Goal: Task Accomplishment & Management: Manage account settings

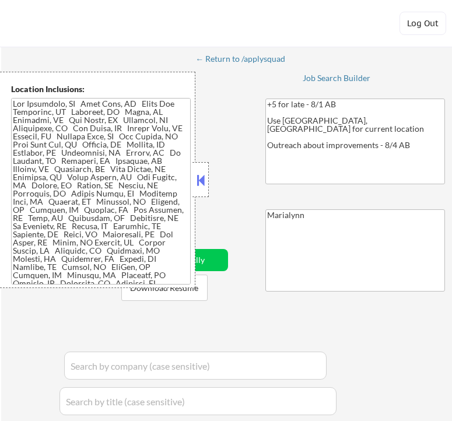
select select ""pending""
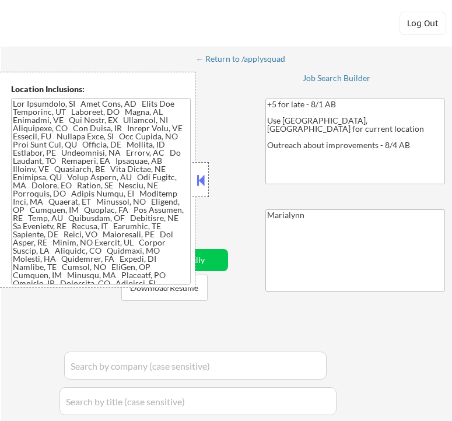
select select ""pending""
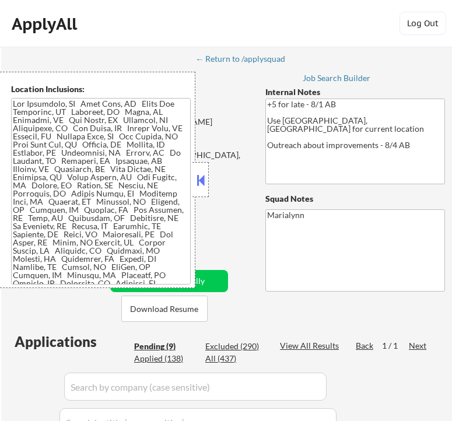
select select ""pending""
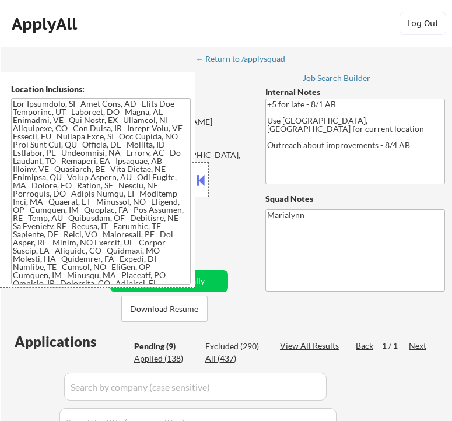
select select ""pending""
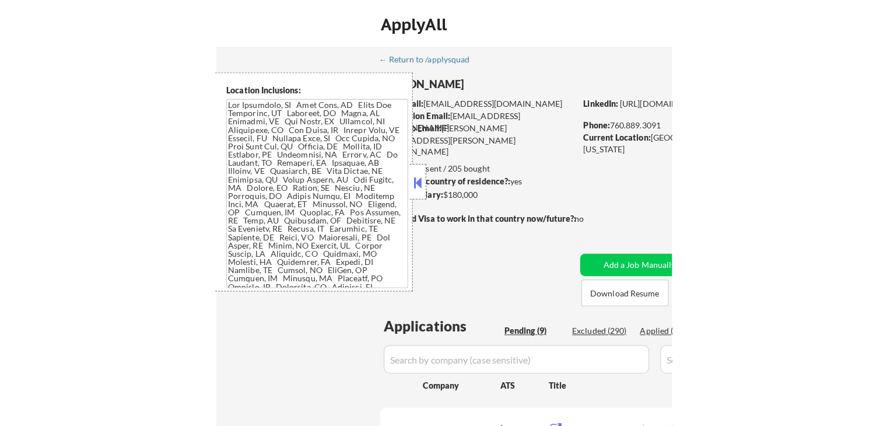
scroll to position [107, 0]
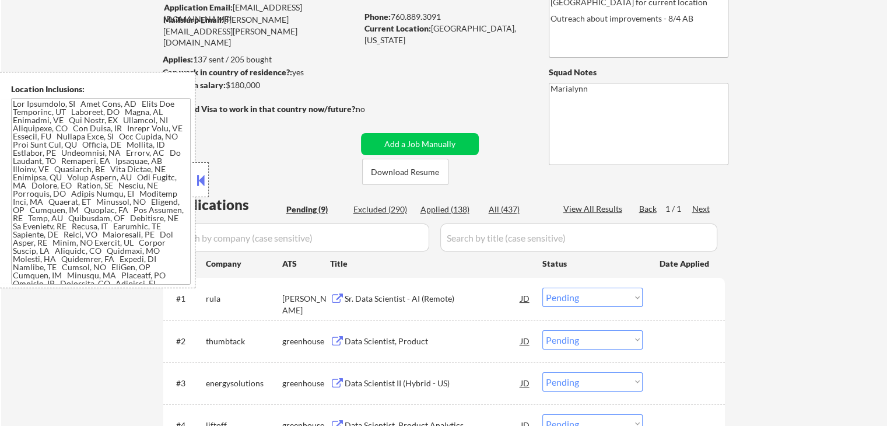
click at [198, 179] on button at bounding box center [200, 179] width 13 height 17
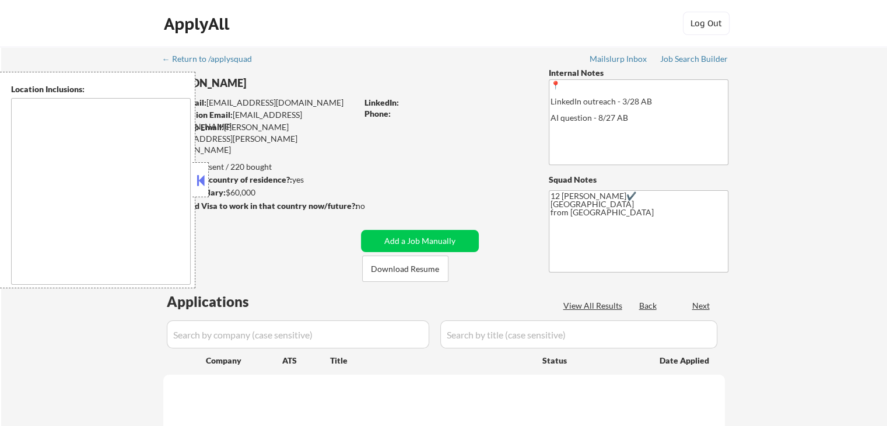
type textarea "Remote US Anywhere in SF Bay Area San Francisco, CA Oakland, CA Berkeley, CA Re…"
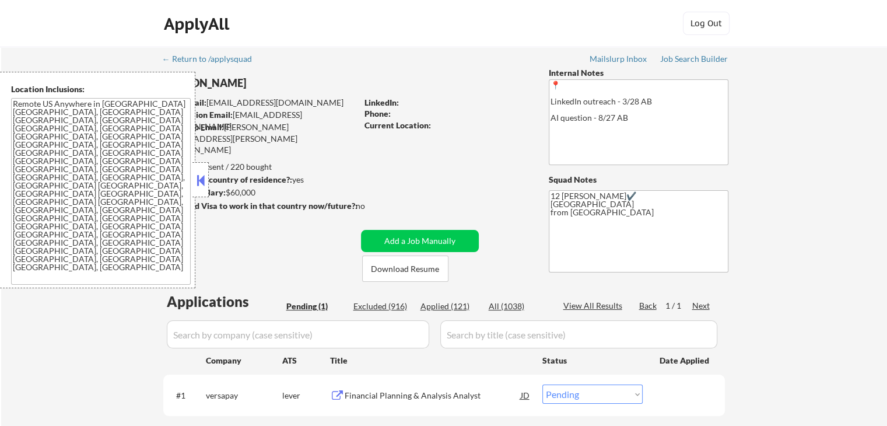
click at [199, 181] on button at bounding box center [200, 179] width 13 height 17
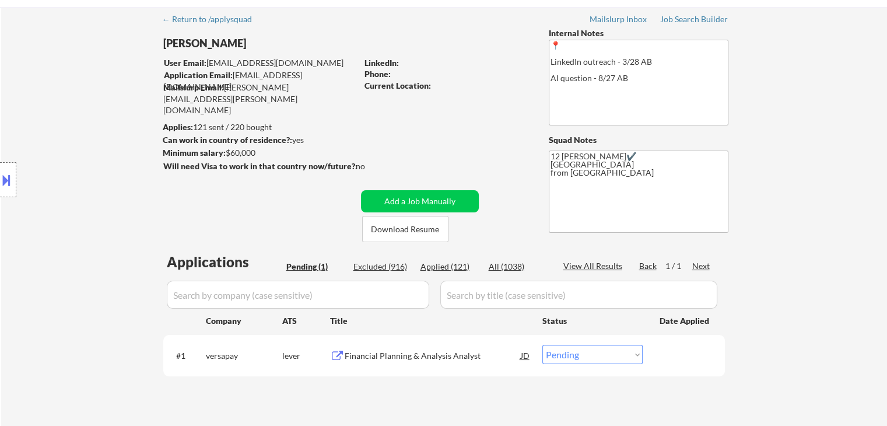
scroll to position [39, 0]
click at [397, 352] on div "Financial Planning & Analysis Analyst" at bounding box center [433, 357] width 176 height 12
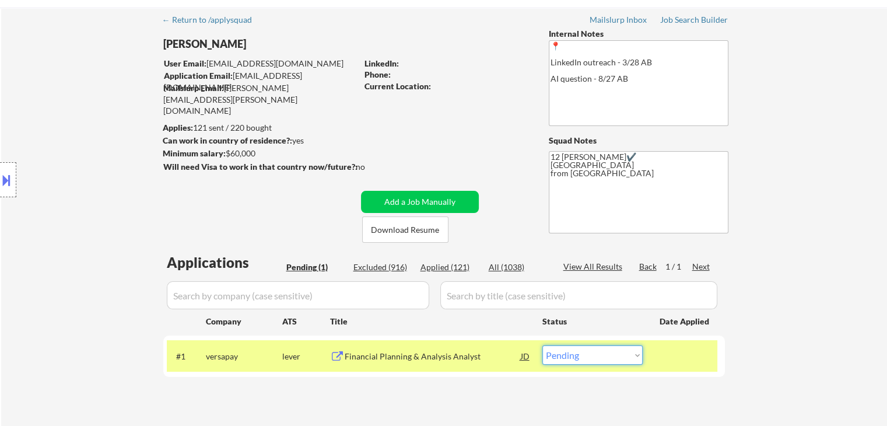
click at [593, 353] on select "Choose an option... Pending Applied Excluded (Questions) Excluded (Expired) Exc…" at bounding box center [592, 354] width 100 height 19
select select ""excluded__bad_match_""
click at [542, 345] on select "Choose an option... Pending Applied Excluded (Questions) Excluded (Expired) Exc…" at bounding box center [592, 354] width 100 height 19
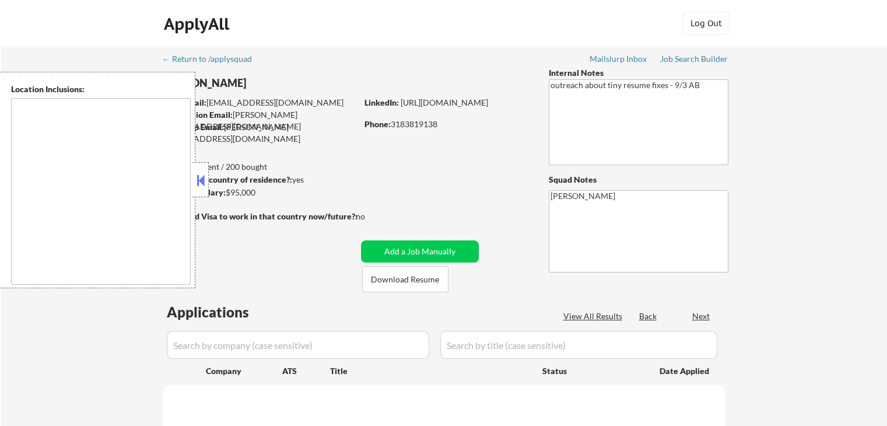
type textarea "[GEOGRAPHIC_DATA], [GEOGRAPHIC_DATA], [GEOGRAPHIC_DATA], [GEOGRAPHIC_DATA], [GE…"
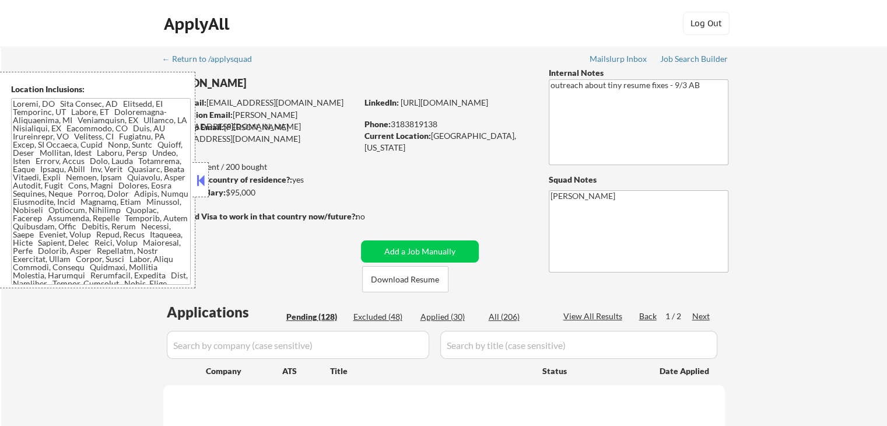
click at [204, 177] on button at bounding box center [200, 179] width 13 height 17
select select ""pending""
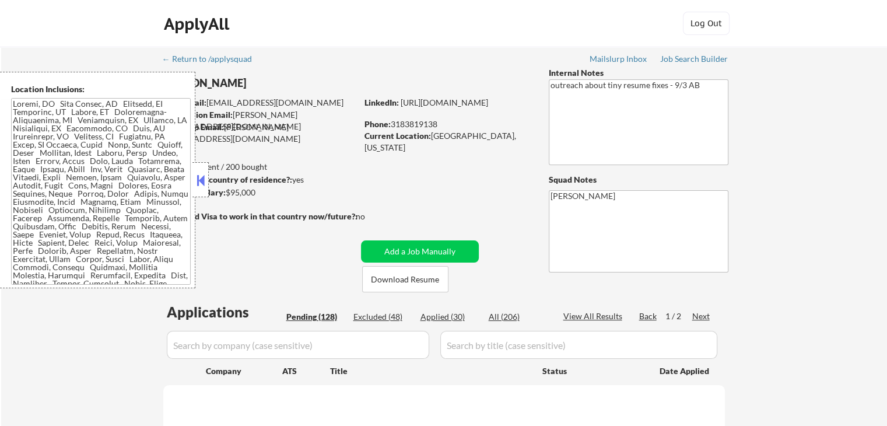
select select ""pending""
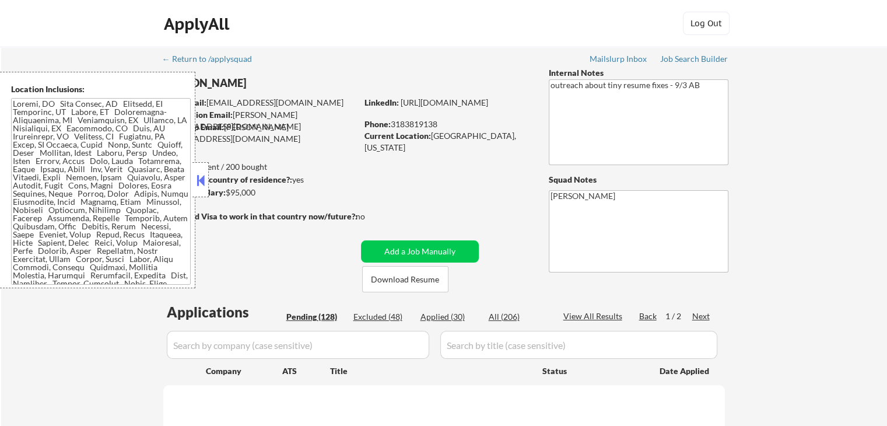
select select ""pending""
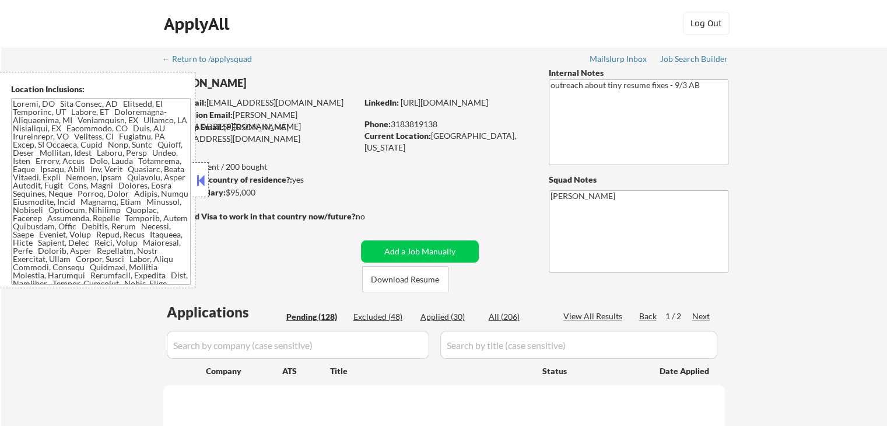
select select ""pending""
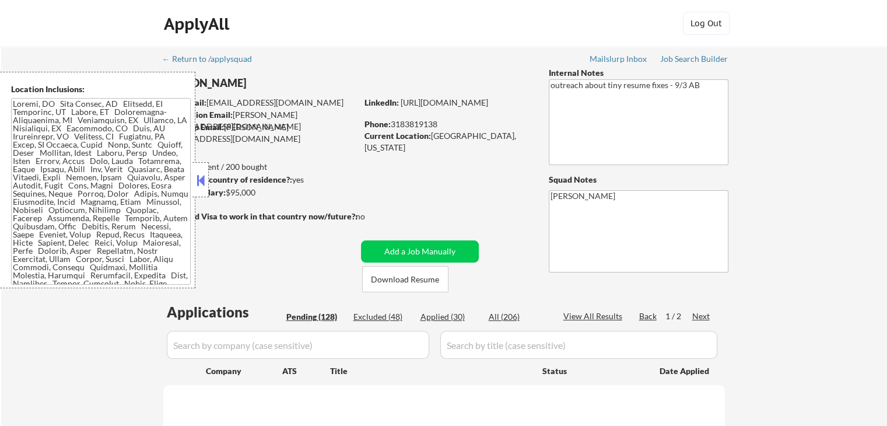
select select ""pending""
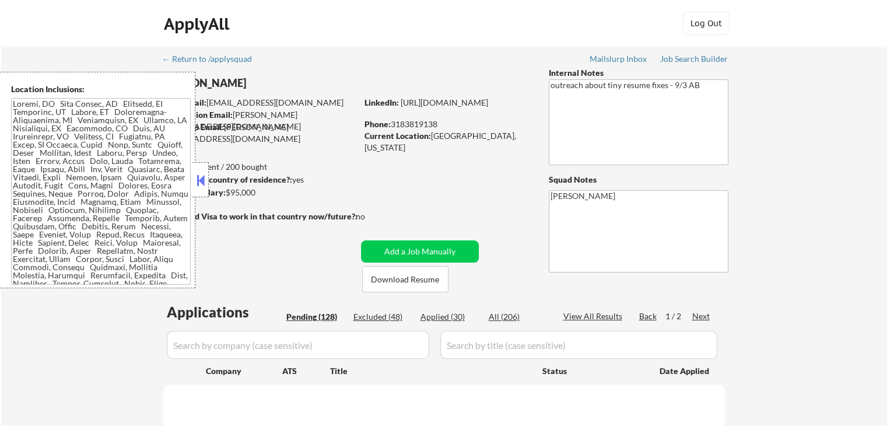
select select ""pending""
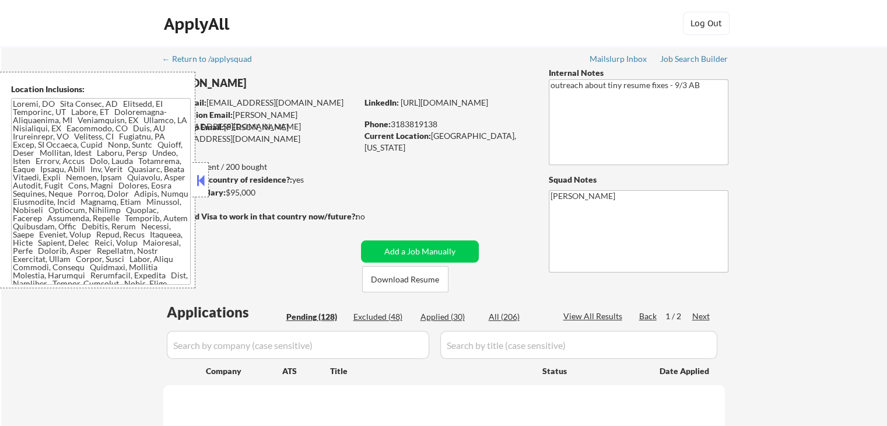
select select ""pending""
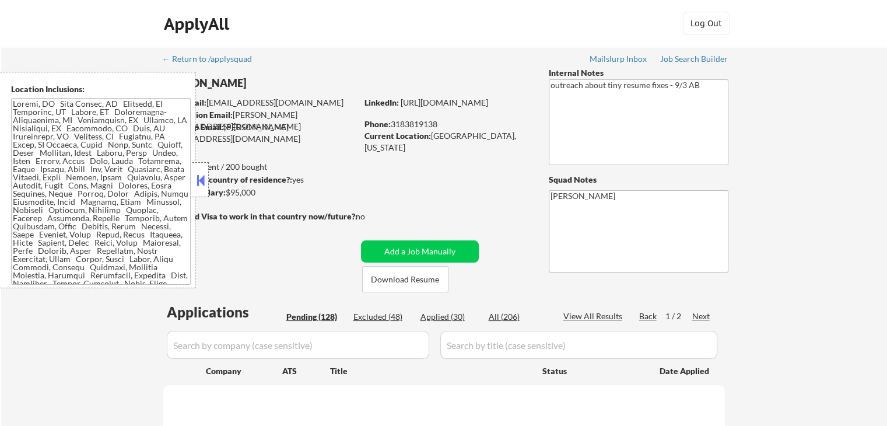
select select ""pending""
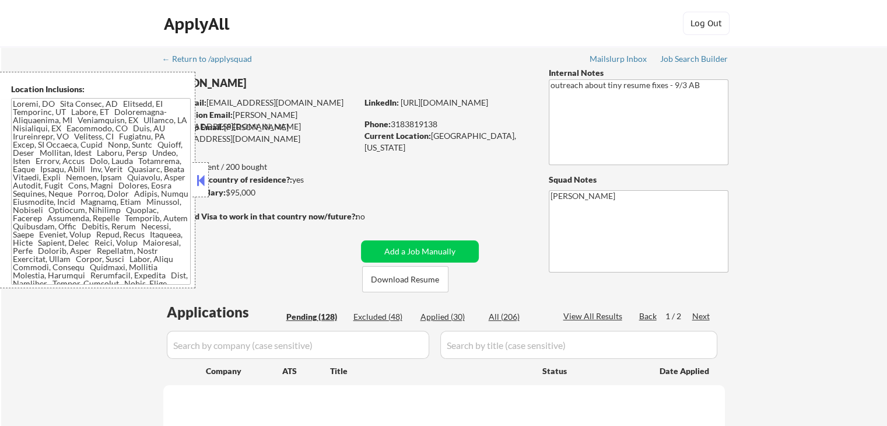
select select ""pending""
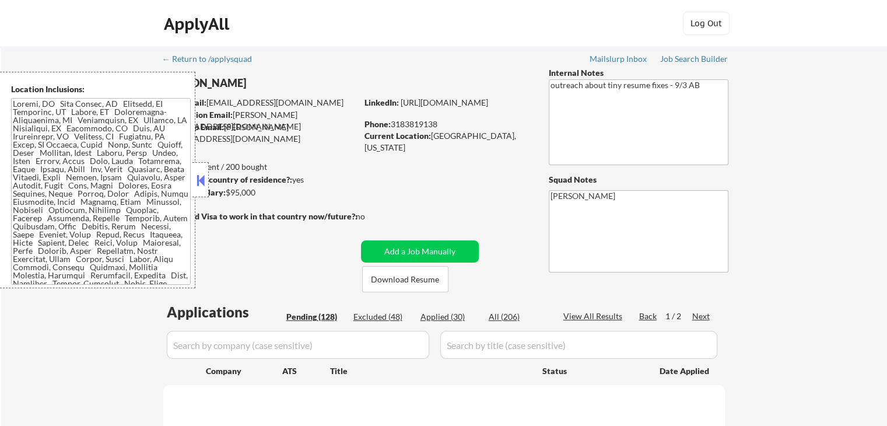
select select ""pending""
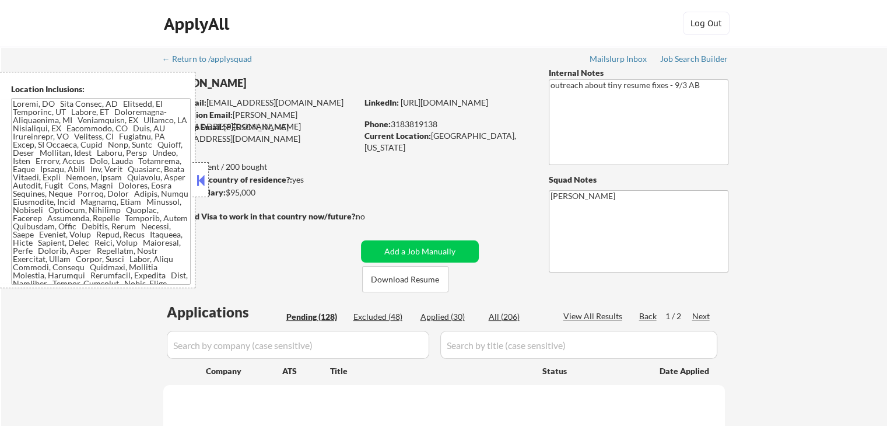
select select ""pending""
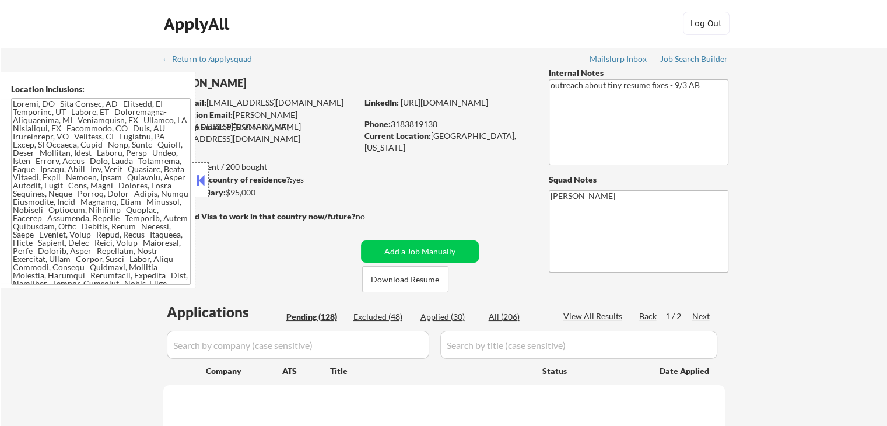
select select ""pending""
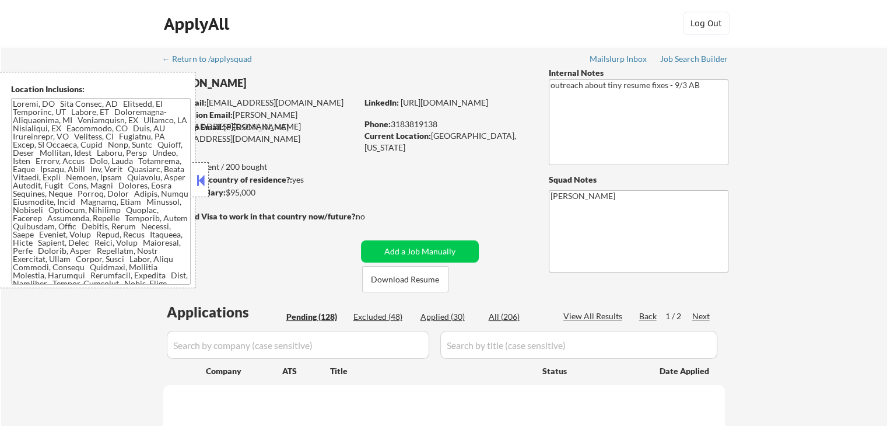
select select ""pending""
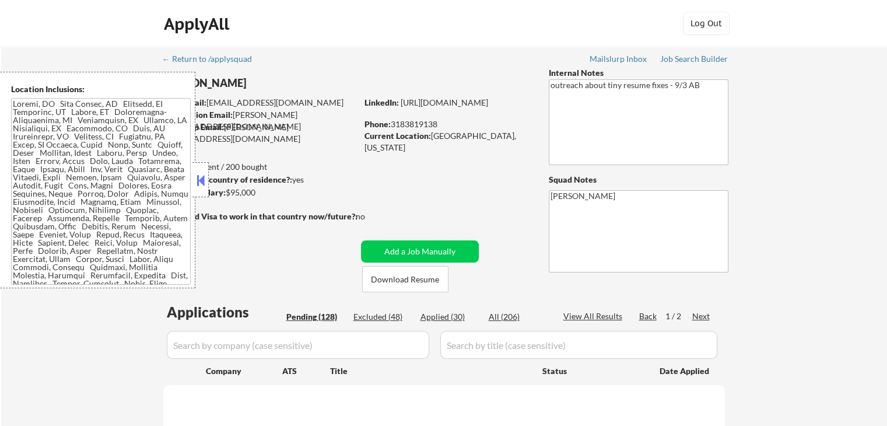
select select ""pending""
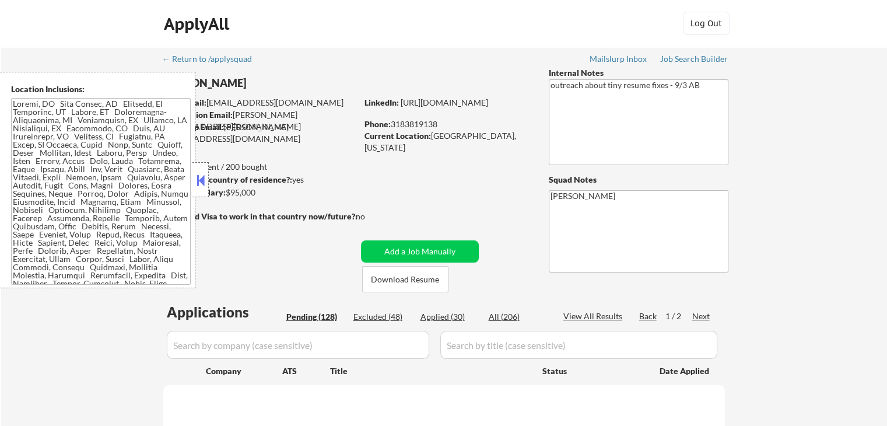
select select ""pending""
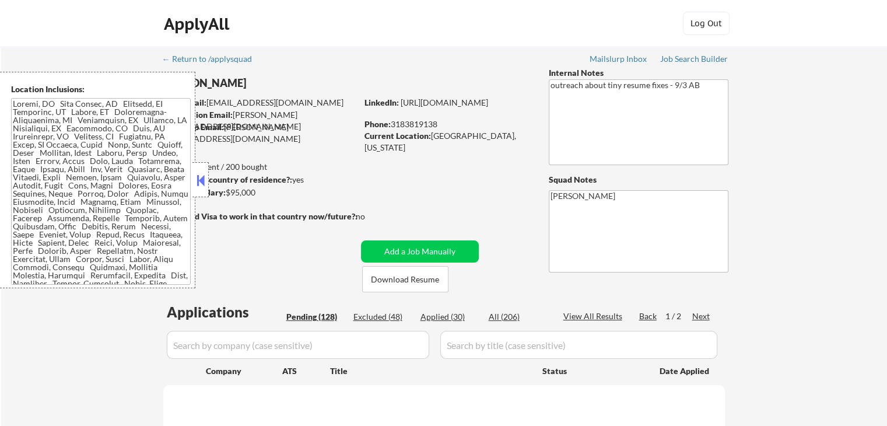
select select ""pending""
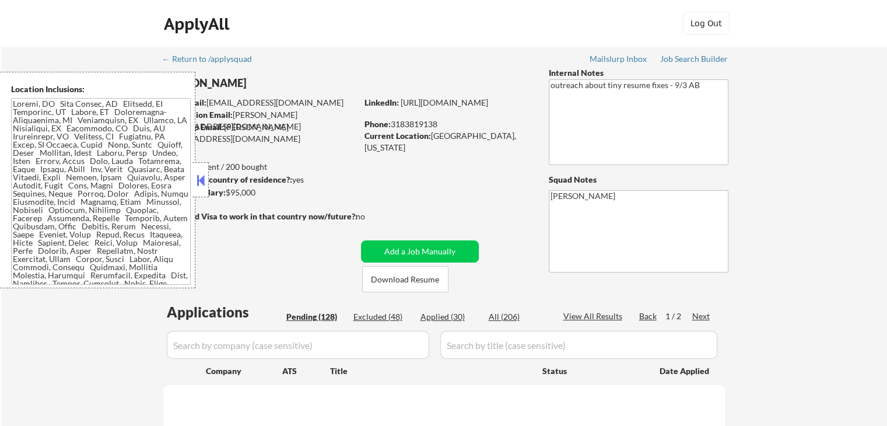
select select ""pending""
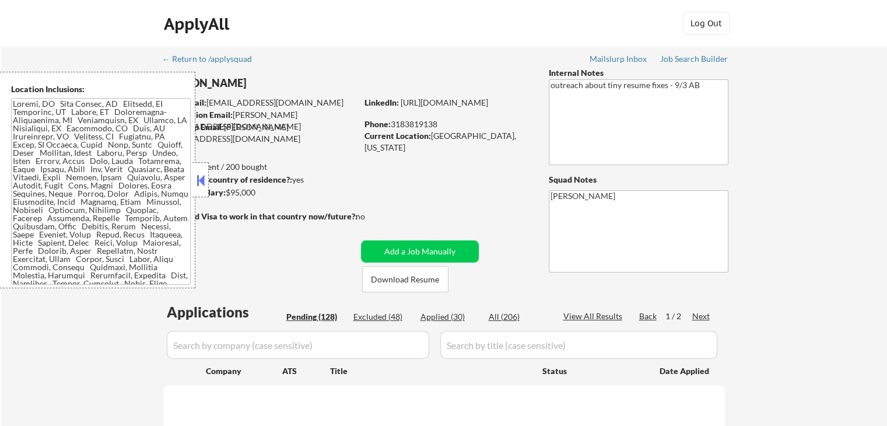
select select ""pending""
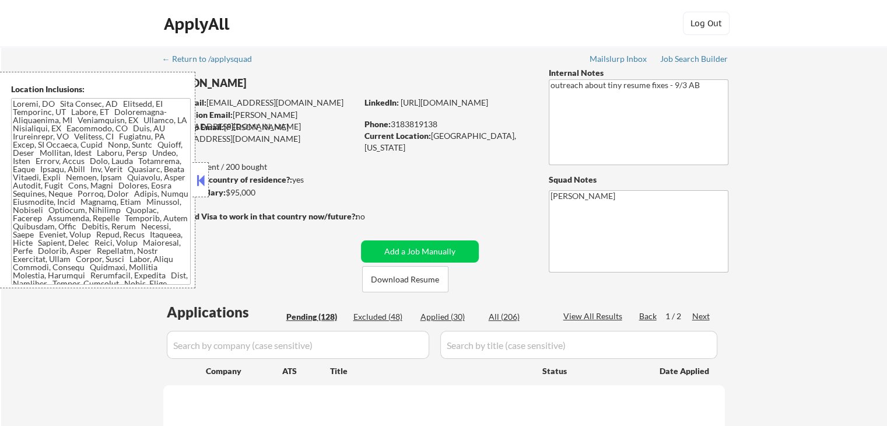
select select ""pending""
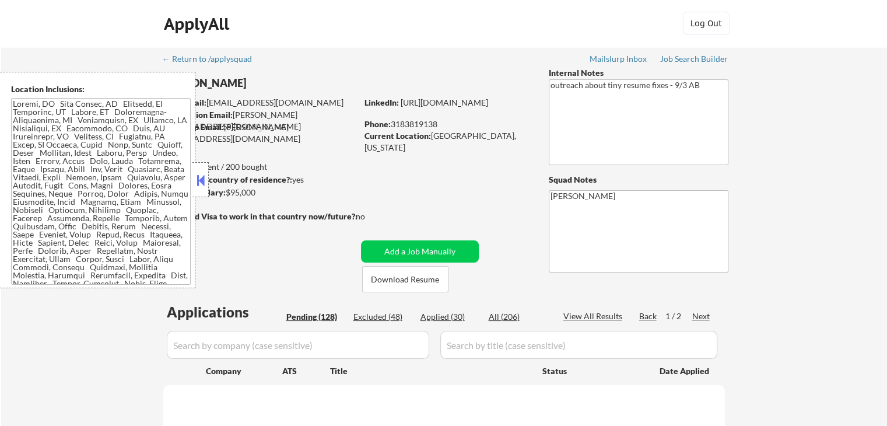
select select ""pending""
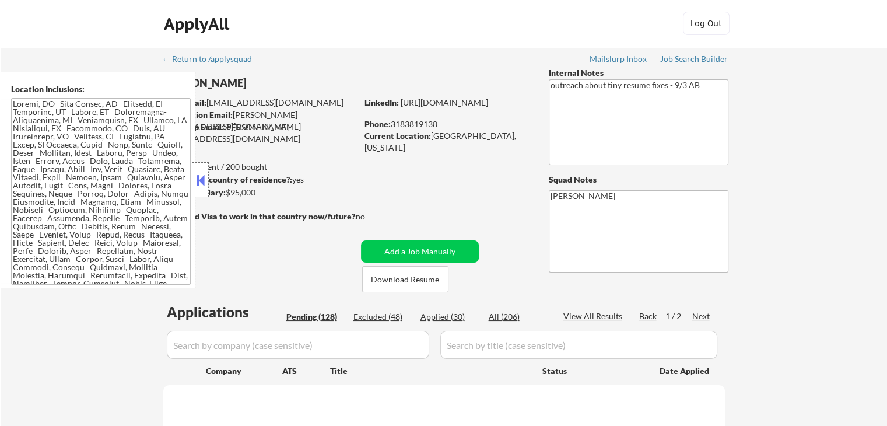
select select ""pending""
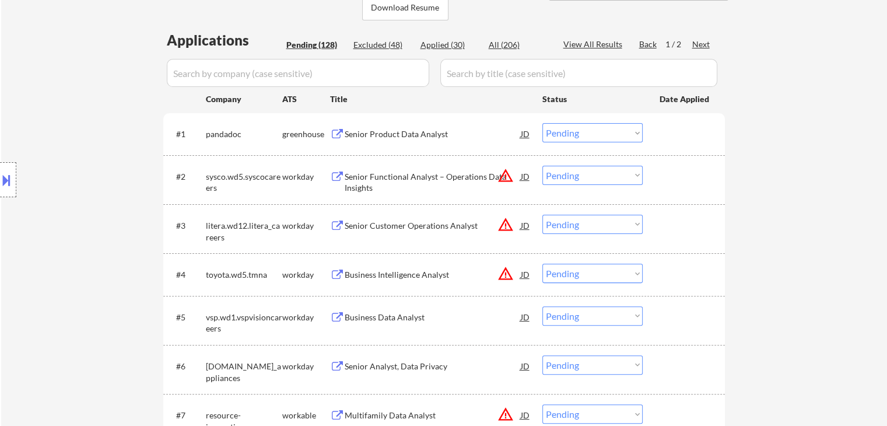
scroll to position [273, 0]
click at [377, 134] on div "Senior Product Data Analyst" at bounding box center [433, 133] width 176 height 12
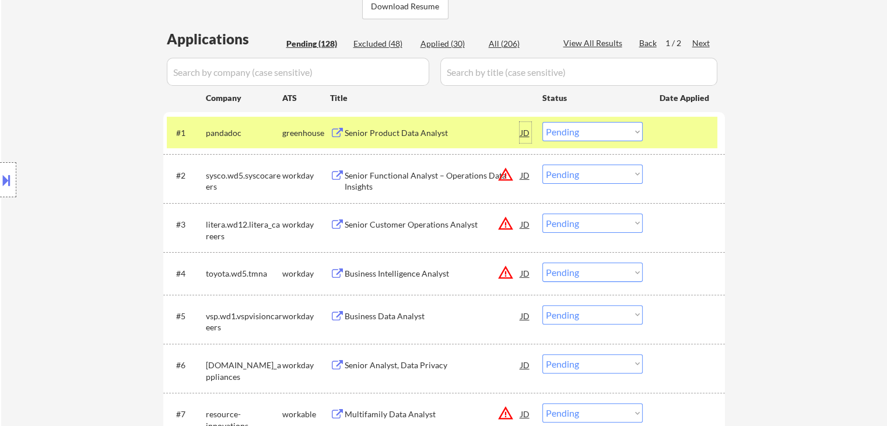
click at [526, 128] on div "JD" at bounding box center [526, 132] width 12 height 21
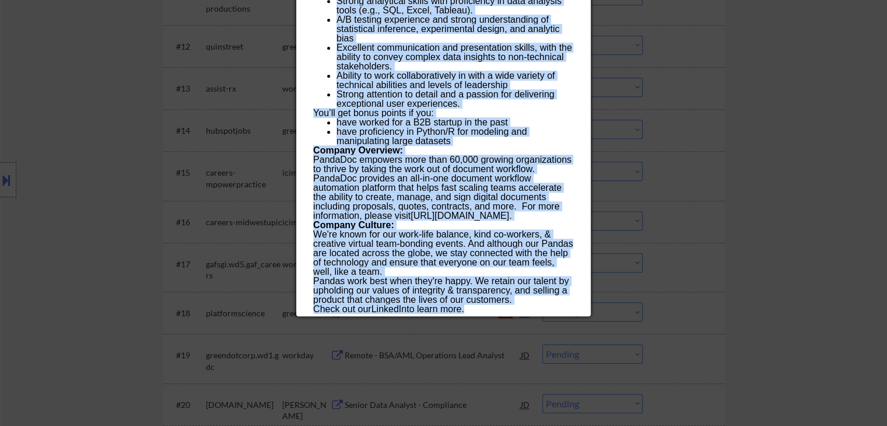
scroll to position [968, 0]
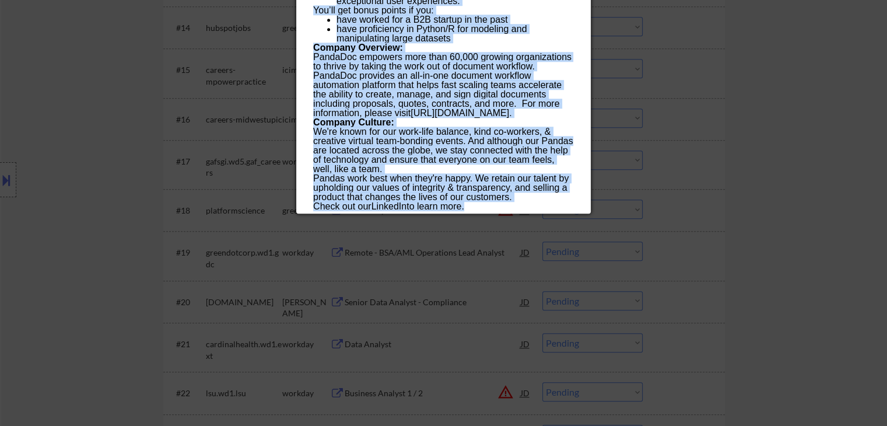
drag, startPoint x: 311, startPoint y: 52, endPoint x: 469, endPoint y: 203, distance: 218.2
copy div "Senior Product Data Analyst pandadoc (Remote (USA) AI Location Check ✅: Client …"
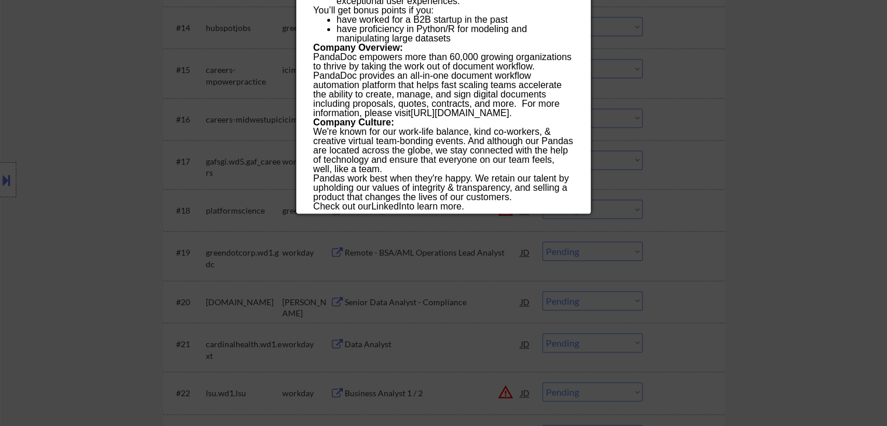
click at [607, 133] on div at bounding box center [443, 213] width 887 height 426
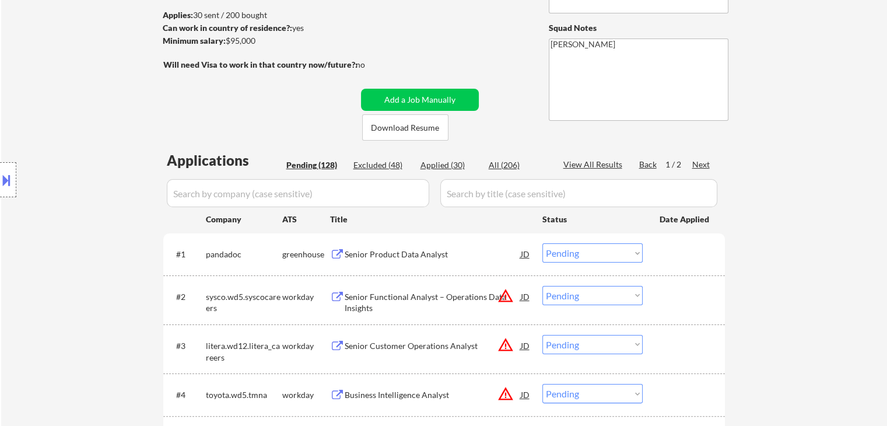
scroll to position [152, 0]
click at [587, 253] on select "Choose an option... Pending Applied Excluded (Questions) Excluded (Expired) Exc…" at bounding box center [592, 252] width 100 height 19
click at [542, 243] on select "Choose an option... Pending Applied Excluded (Questions) Excluded (Expired) Exc…" at bounding box center [592, 252] width 100 height 19
select select ""pending""
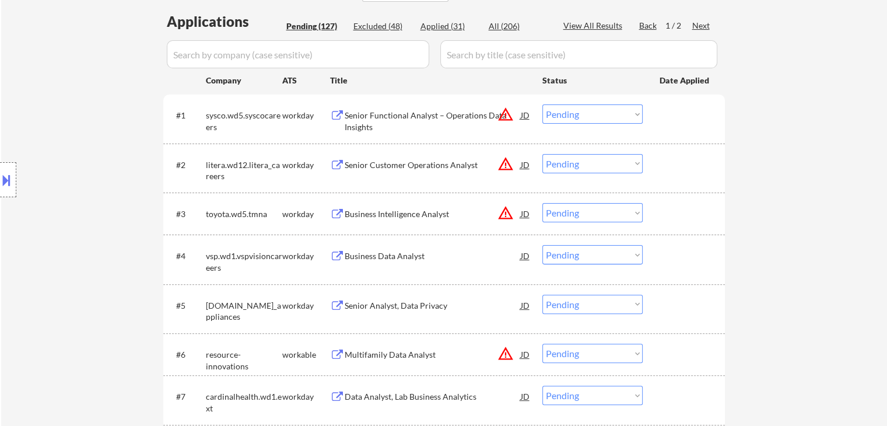
scroll to position [304, 0]
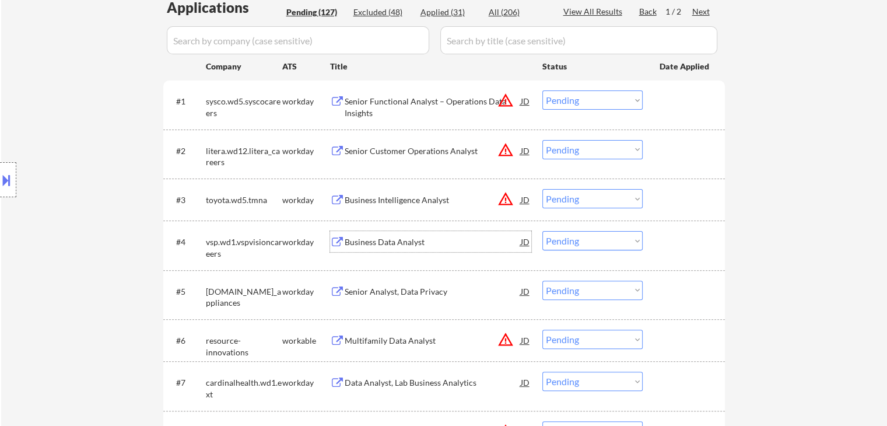
click at [367, 241] on div "Business Data Analyst" at bounding box center [433, 242] width 176 height 12
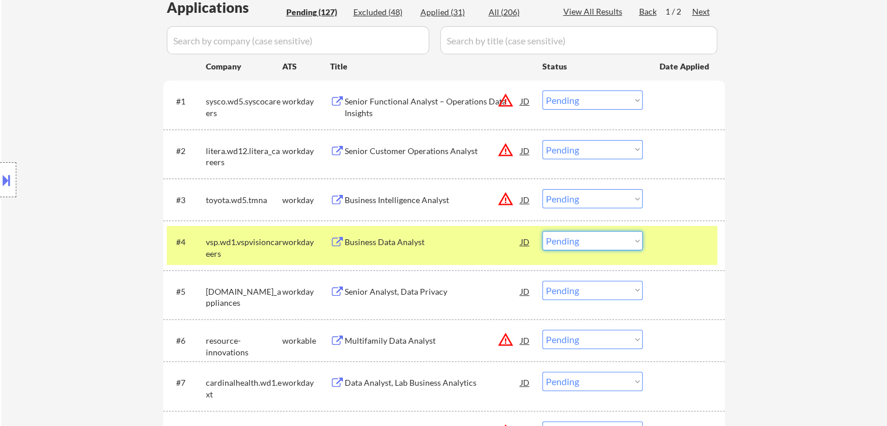
click at [580, 246] on select "Choose an option... Pending Applied Excluded (Questions) Excluded (Expired) Exc…" at bounding box center [592, 240] width 100 height 19
click at [542, 231] on select "Choose an option... Pending Applied Excluded (Questions) Excluded (Expired) Exc…" at bounding box center [592, 240] width 100 height 19
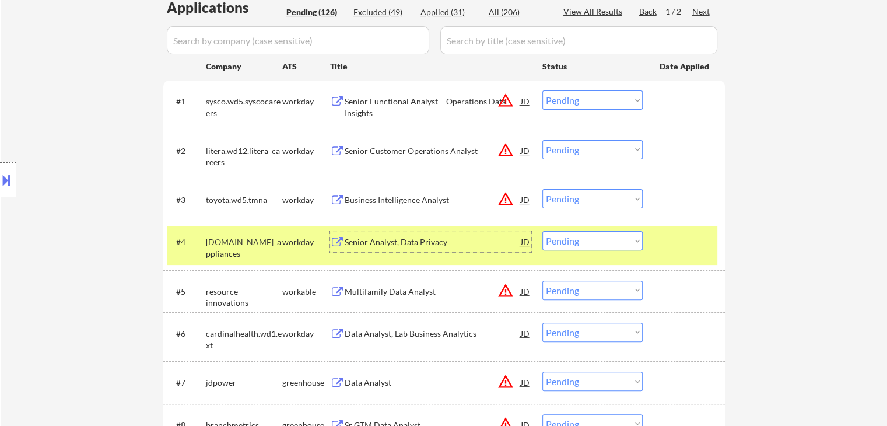
click at [371, 239] on div "Senior Analyst, Data Privacy" at bounding box center [433, 242] width 176 height 12
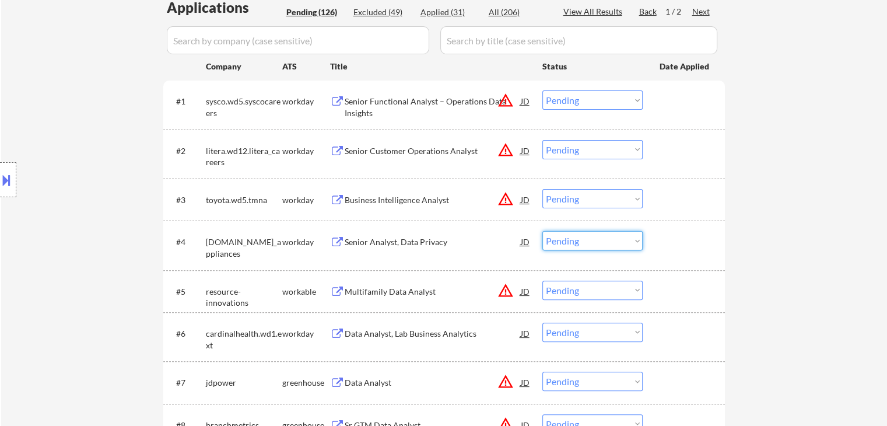
click at [565, 239] on select "Choose an option... Pending Applied Excluded (Questions) Excluded (Expired) Exc…" at bounding box center [592, 240] width 100 height 19
click at [542, 231] on select "Choose an option... Pending Applied Excluded (Questions) Excluded (Expired) Exc…" at bounding box center [592, 240] width 100 height 19
select select ""pending""
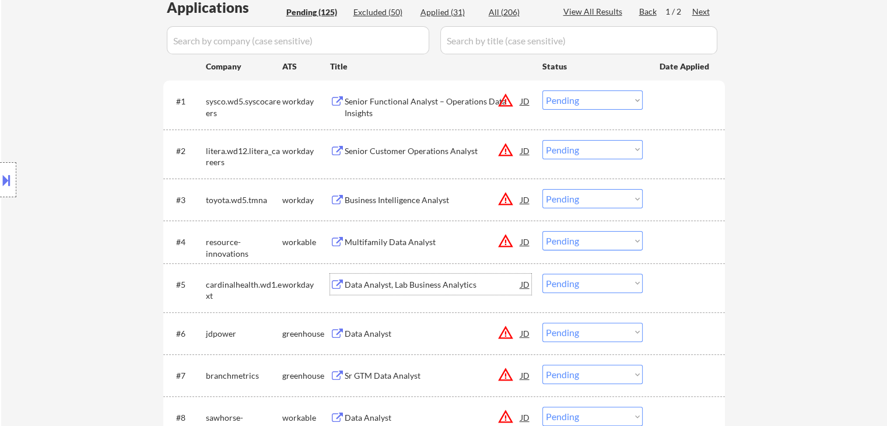
click at [403, 279] on div "Data Analyst, Lab Business Analytics" at bounding box center [433, 285] width 176 height 12
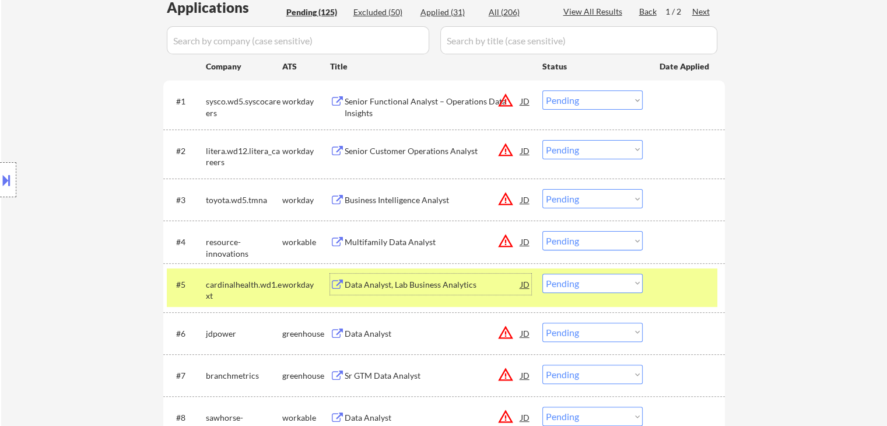
click at [419, 275] on div "Data Analyst, Lab Business Analytics" at bounding box center [433, 284] width 176 height 21
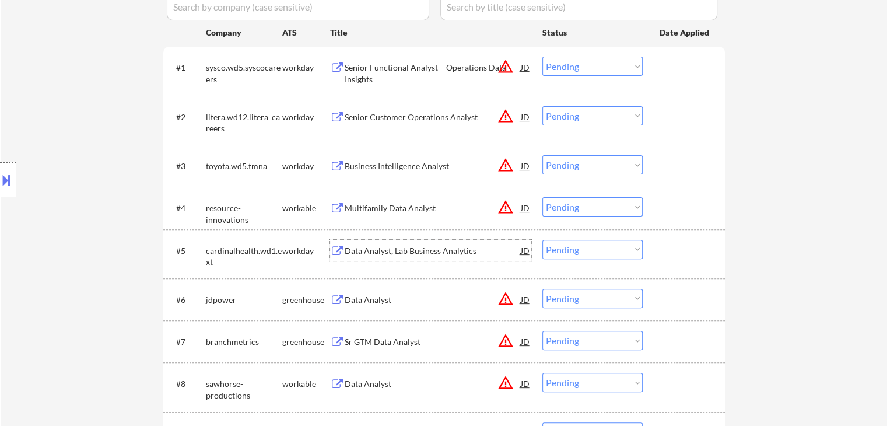
scroll to position [427, 0]
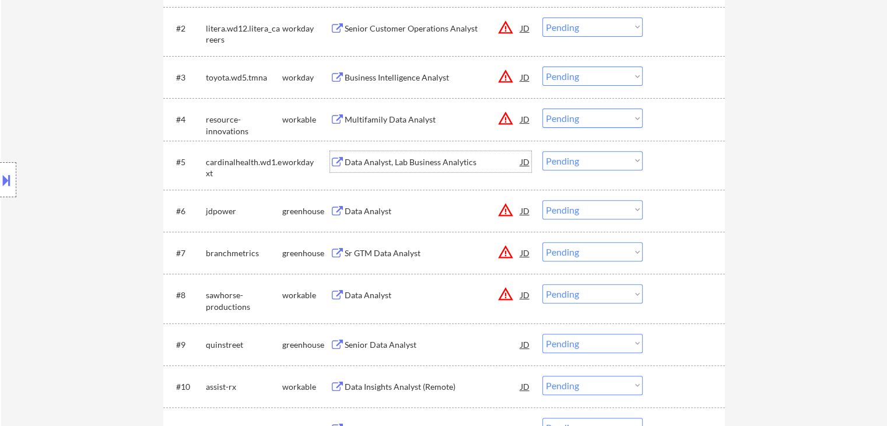
click at [593, 162] on select "Choose an option... Pending Applied Excluded (Questions) Excluded (Expired) Exc…" at bounding box center [592, 160] width 100 height 19
click at [542, 151] on select "Choose an option... Pending Applied Excluded (Questions) Excluded (Expired) Exc…" at bounding box center [592, 160] width 100 height 19
select select ""pending""
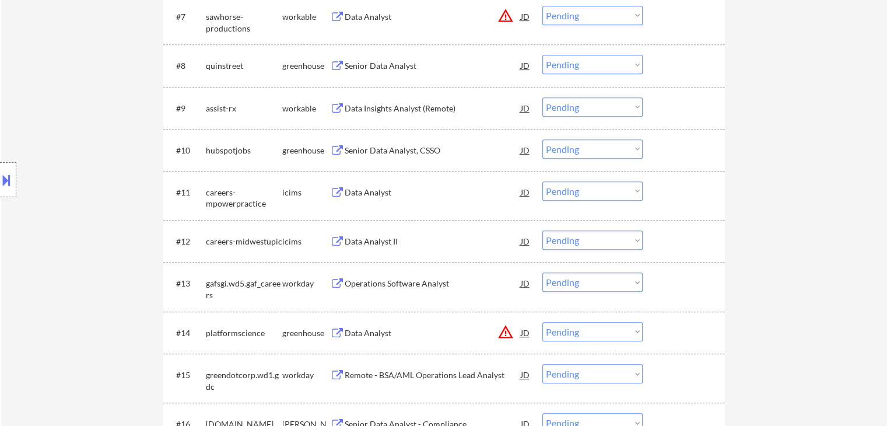
scroll to position [660, 0]
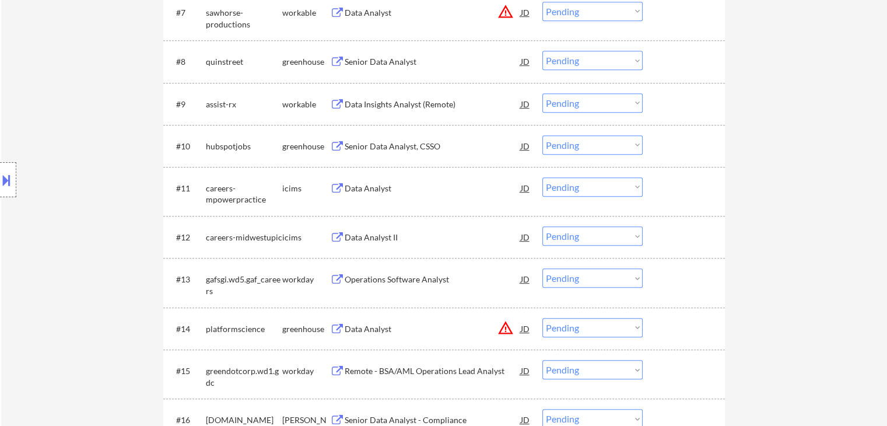
click at [365, 64] on div "Senior Data Analyst" at bounding box center [433, 62] width 176 height 12
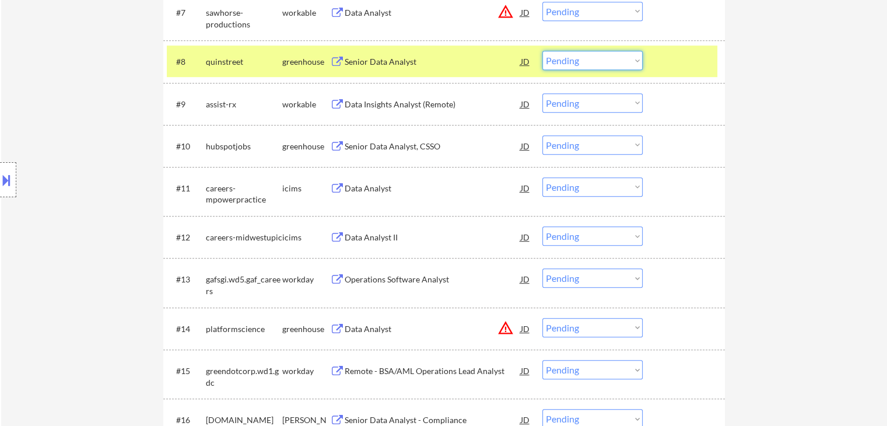
click at [621, 54] on select "Choose an option... Pending Applied Excluded (Questions) Excluded (Expired) Exc…" at bounding box center [592, 60] width 100 height 19
click at [542, 51] on select "Choose an option... Pending Applied Excluded (Questions) Excluded (Expired) Exc…" at bounding box center [592, 60] width 100 height 19
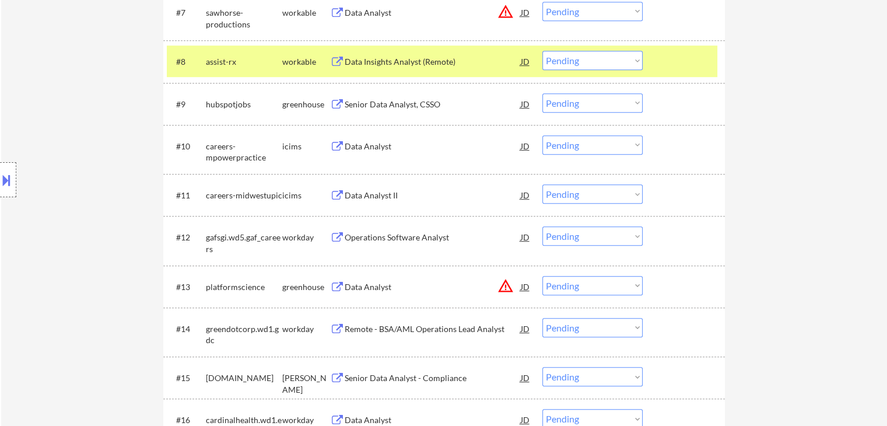
drag, startPoint x: 395, startPoint y: 54, endPoint x: 387, endPoint y: 50, distance: 8.6
click at [394, 52] on div "Data Insights Analyst (Remote)" at bounding box center [433, 61] width 176 height 21
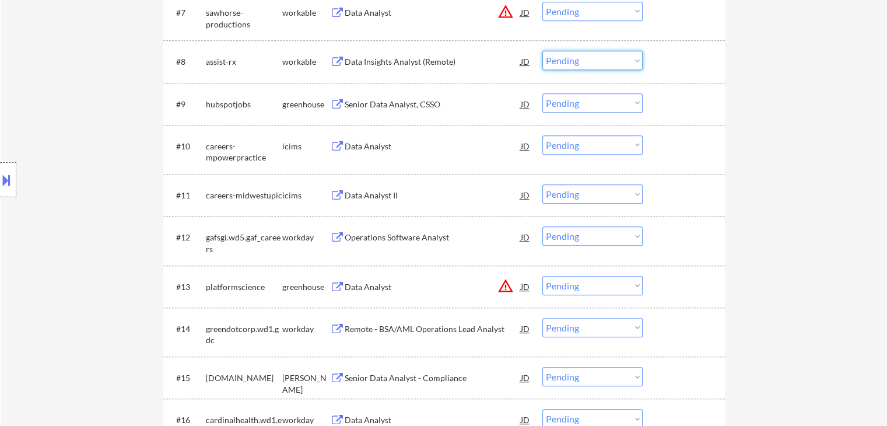
drag, startPoint x: 575, startPoint y: 58, endPoint x: 580, endPoint y: 68, distance: 11.5
click at [575, 58] on select "Choose an option... Pending Applied Excluded (Questions) Excluded (Expired) Exc…" at bounding box center [592, 60] width 100 height 19
click at [542, 51] on select "Choose an option... Pending Applied Excluded (Questions) Excluded (Expired) Exc…" at bounding box center [592, 60] width 100 height 19
select select ""pending""
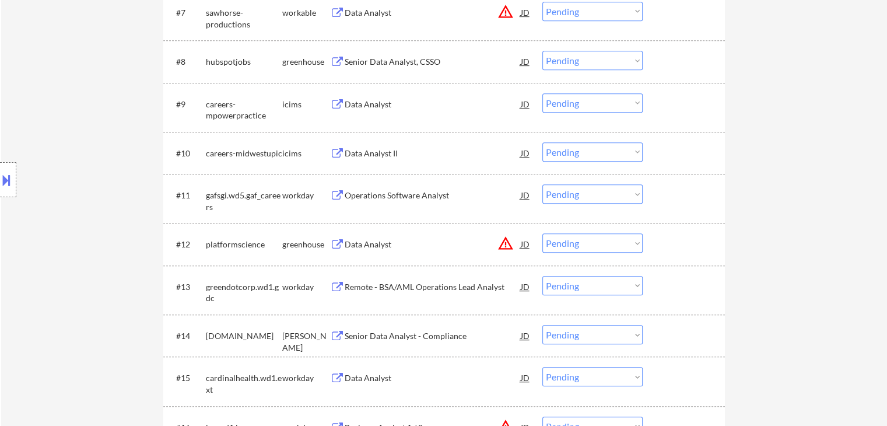
click at [376, 58] on div "Senior Data Analyst, CSSO" at bounding box center [433, 62] width 176 height 12
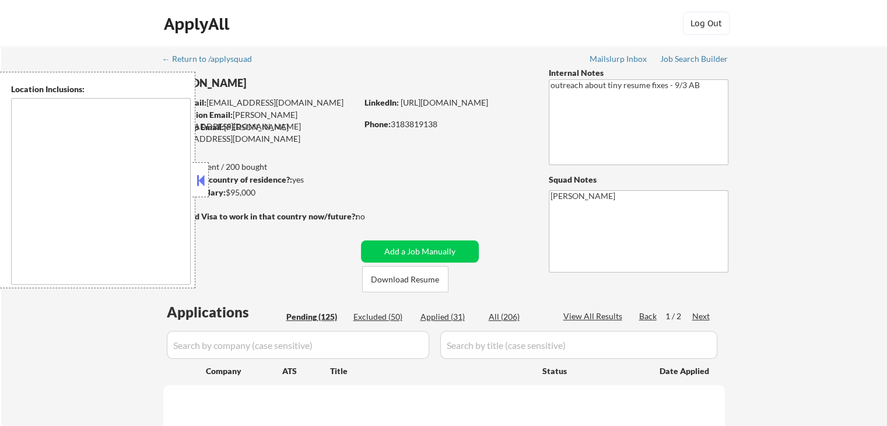
type textarea "Monroe, LA West Monroe, LA Richwood, LA Claiborne, LA Swartz, LA Brownsville-Ba…"
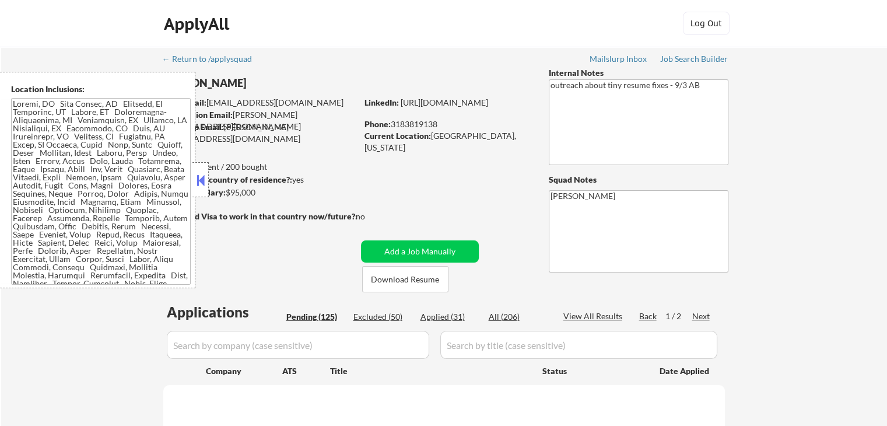
select select ""pending""
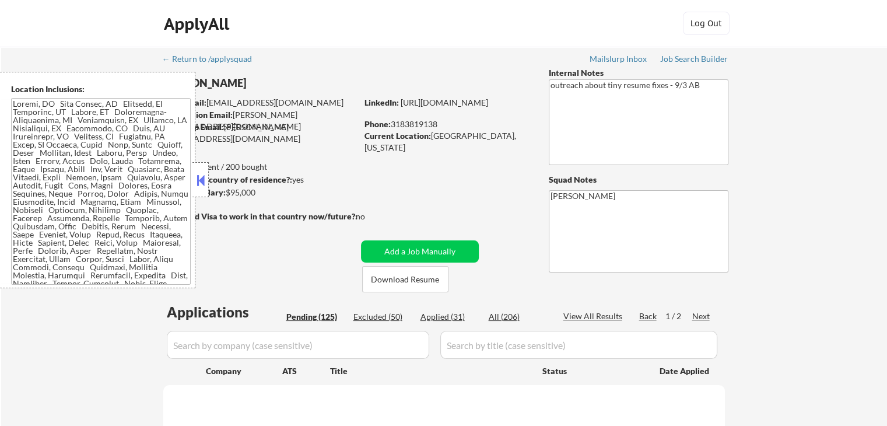
select select ""pending""
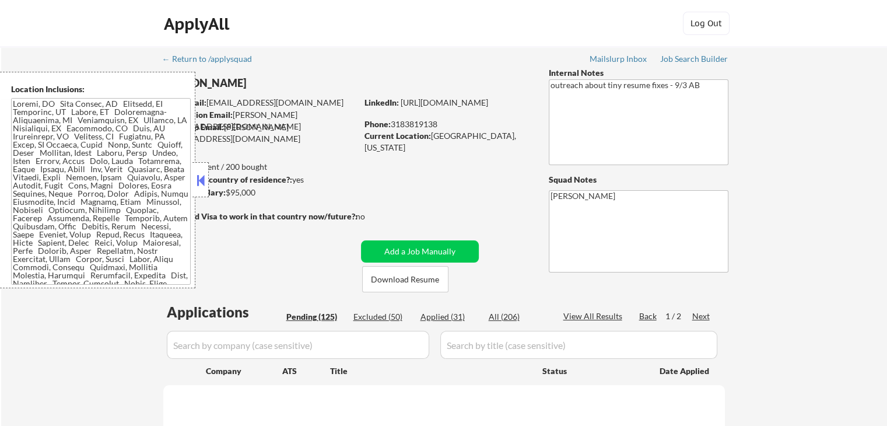
select select ""pending""
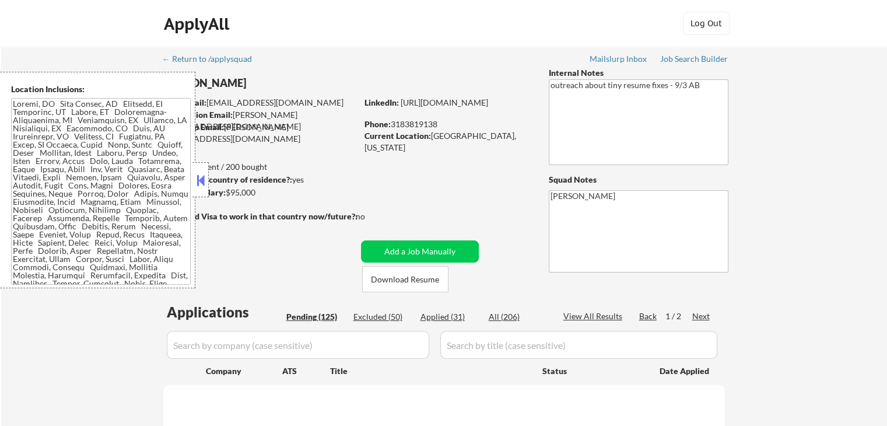
select select ""pending""
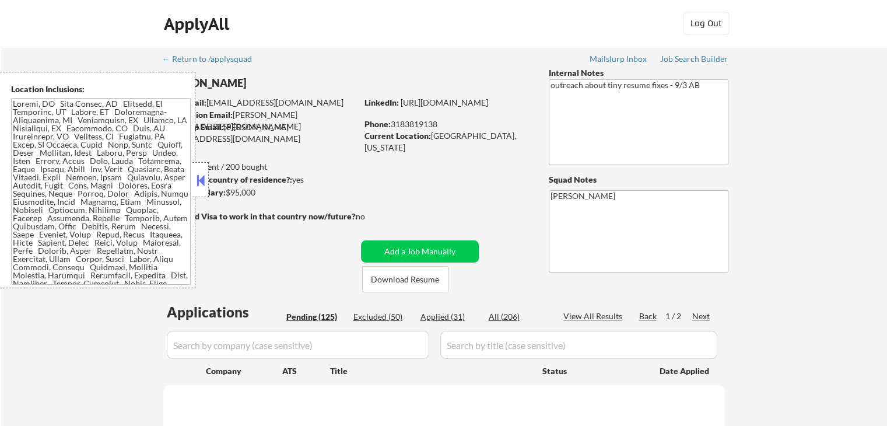
select select ""pending""
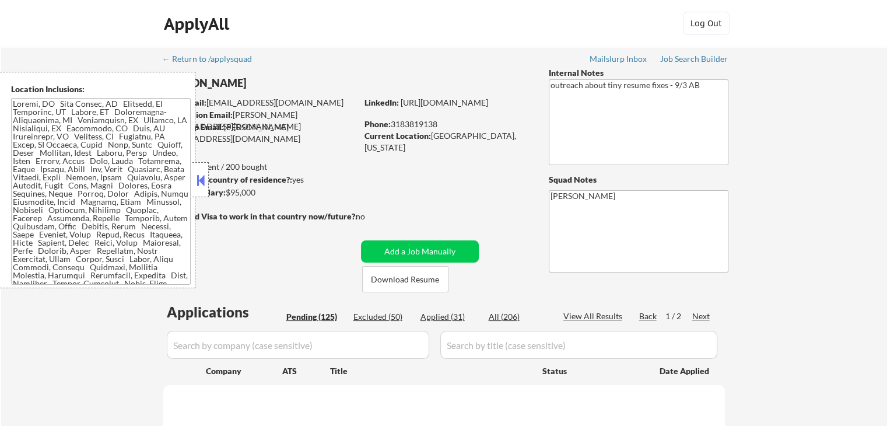
select select ""pending""
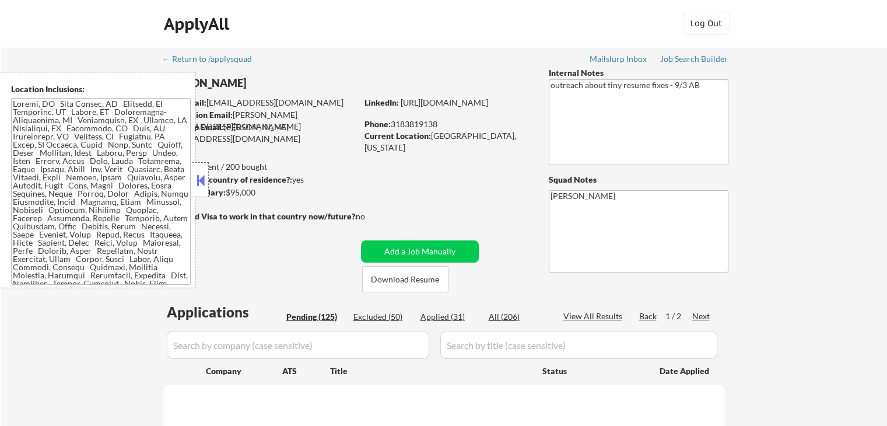
select select ""pending""
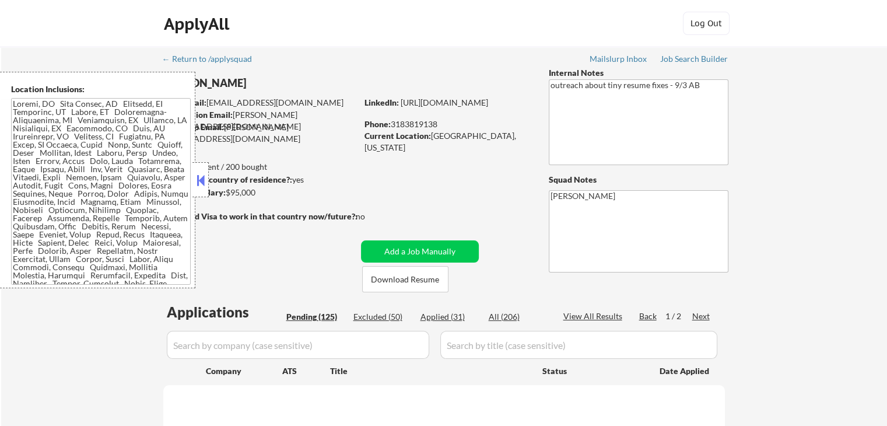
select select ""pending""
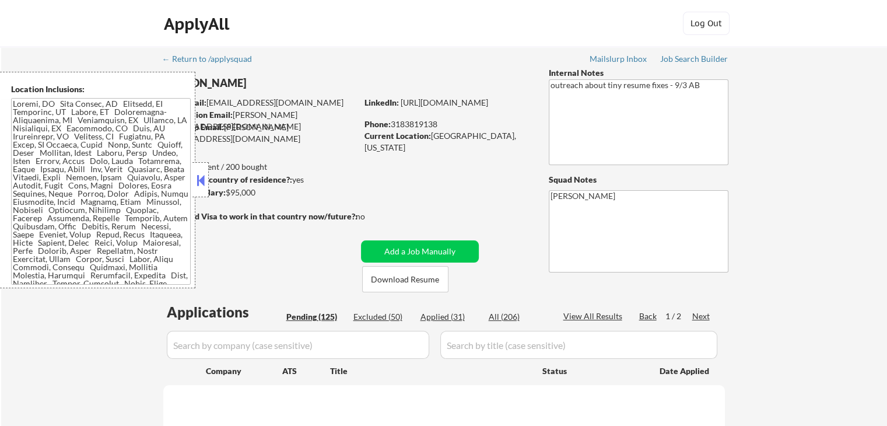
select select ""pending""
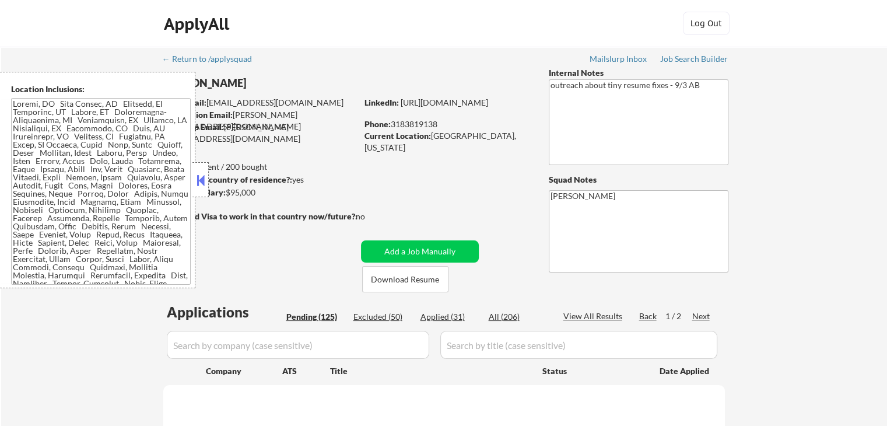
select select ""pending""
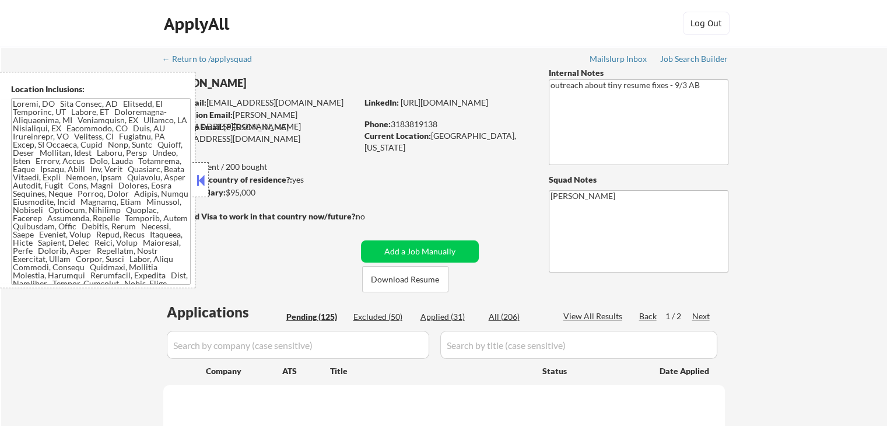
select select ""pending""
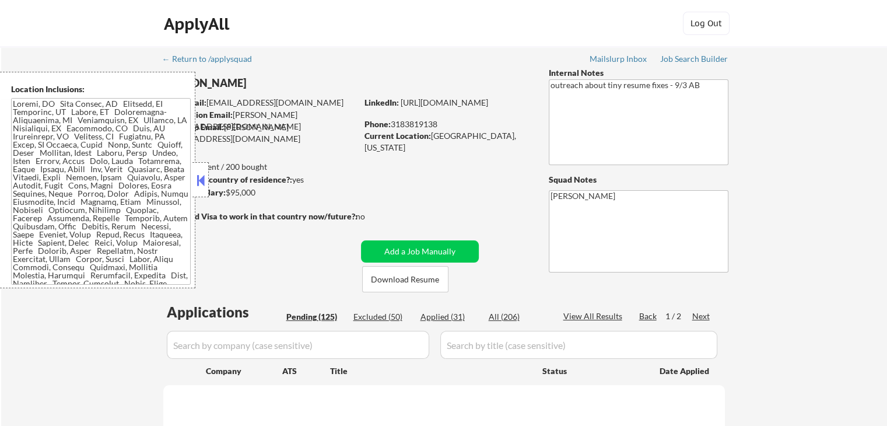
select select ""pending""
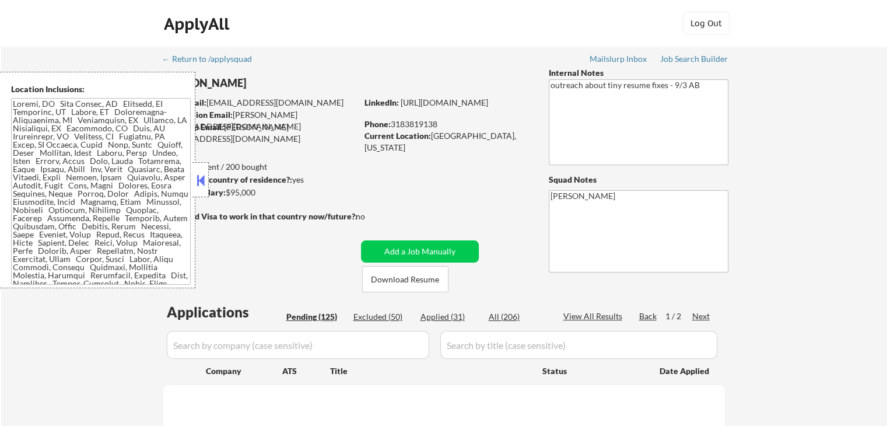
select select ""pending""
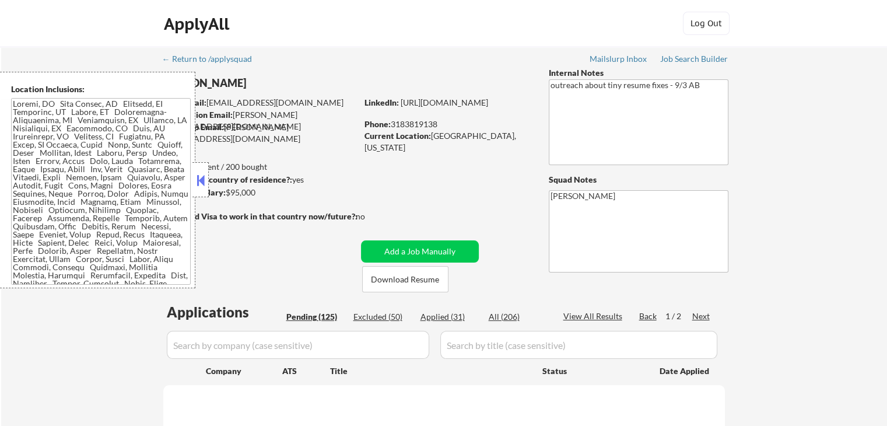
select select ""pending""
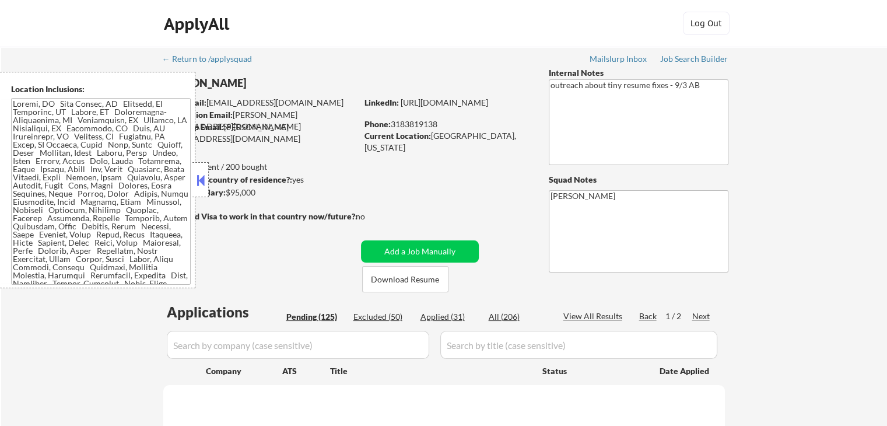
select select ""pending""
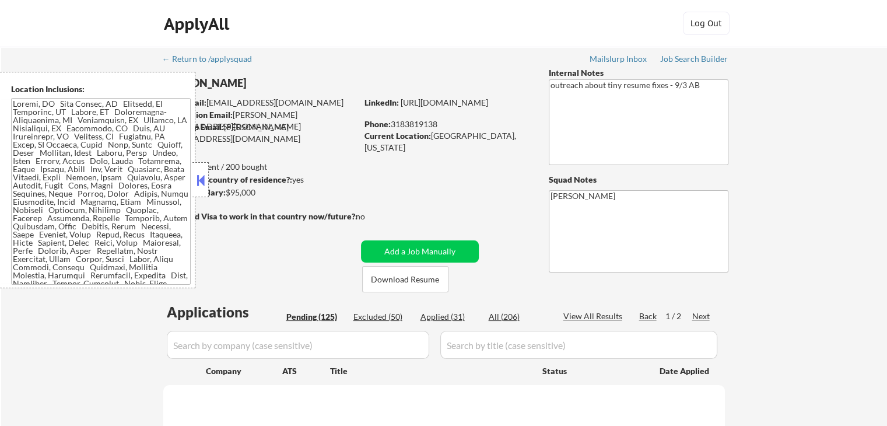
select select ""pending""
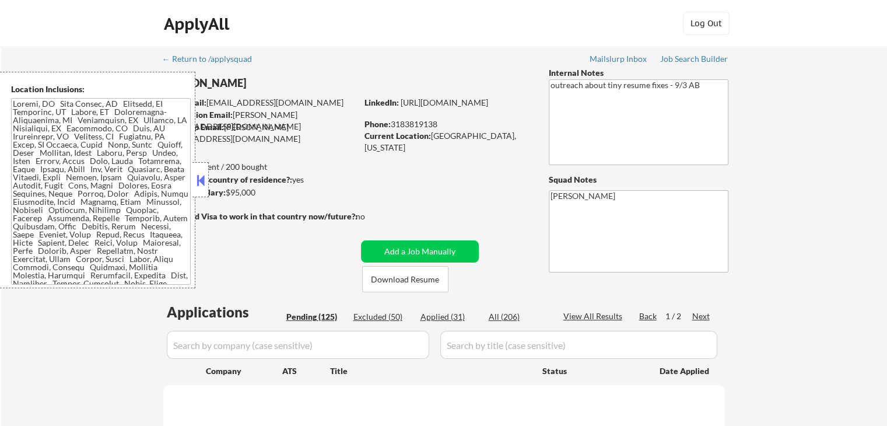
select select ""pending""
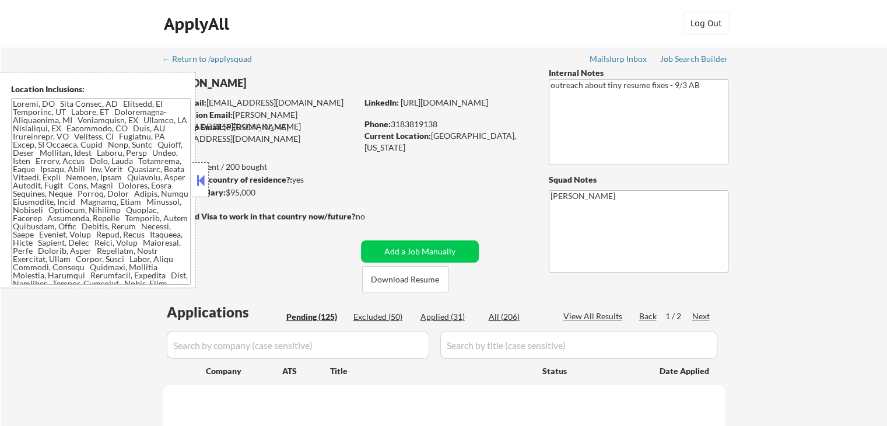
select select ""pending""
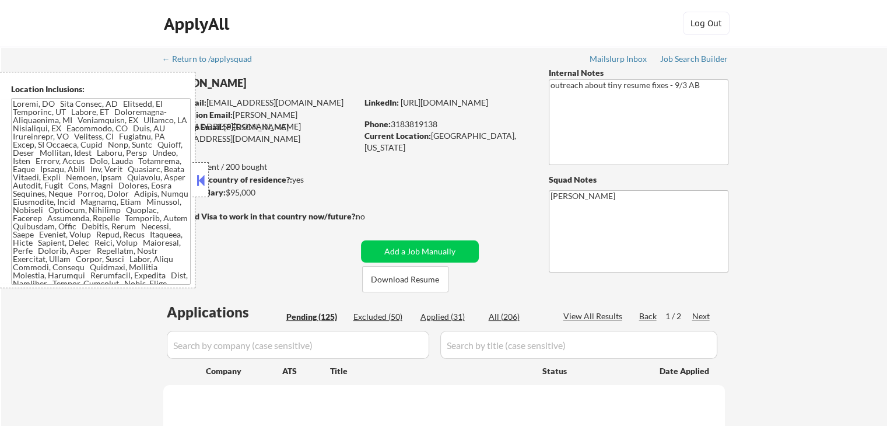
select select ""pending""
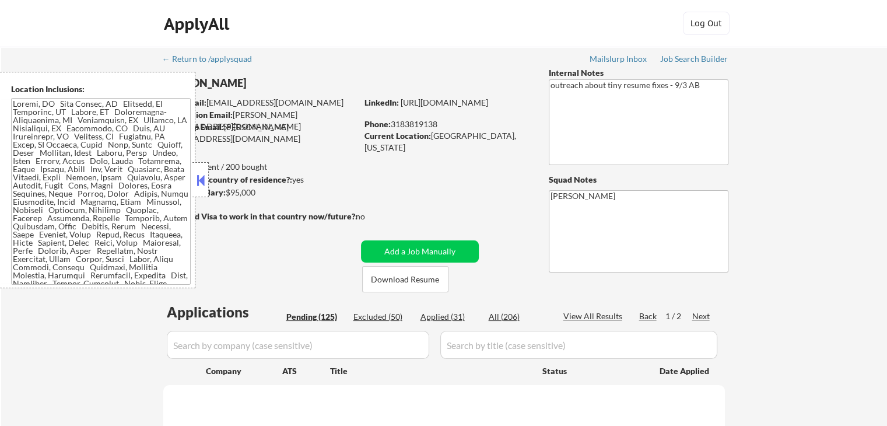
select select ""pending""
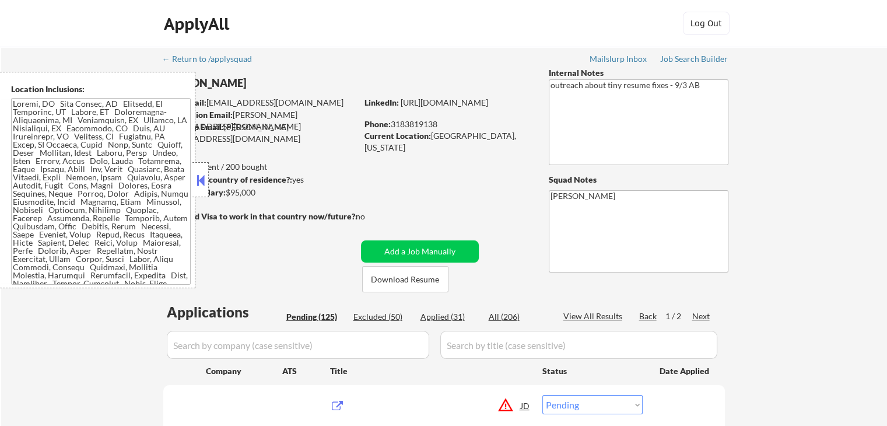
drag, startPoint x: 393, startPoint y: 122, endPoint x: 443, endPoint y: 127, distance: 50.4
click at [443, 127] on div "Phone: 3183819138" at bounding box center [447, 124] width 165 height 12
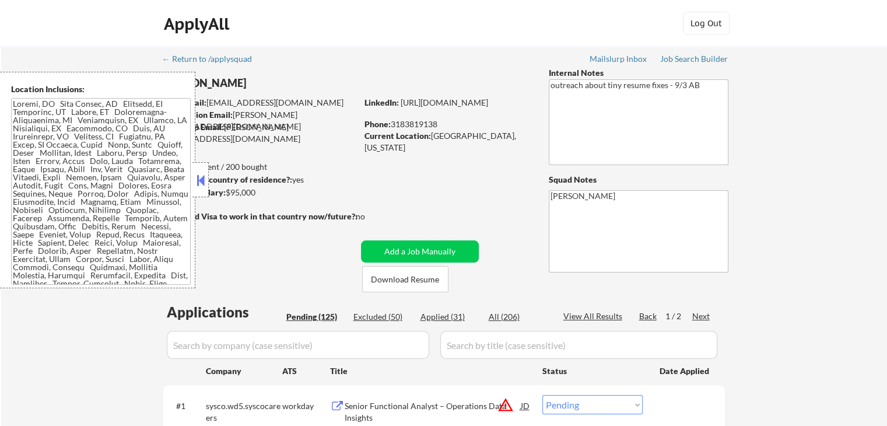
copy div "3183819138"
select select ""pending""
click at [199, 180] on button at bounding box center [200, 179] width 13 height 17
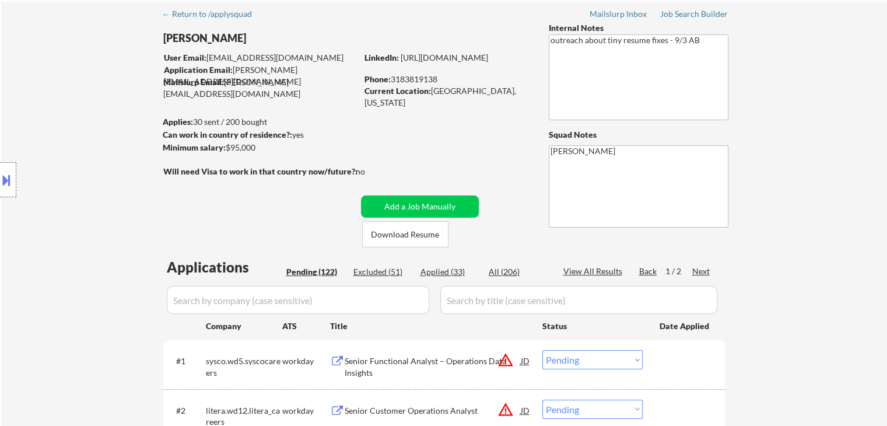
scroll to position [117, 0]
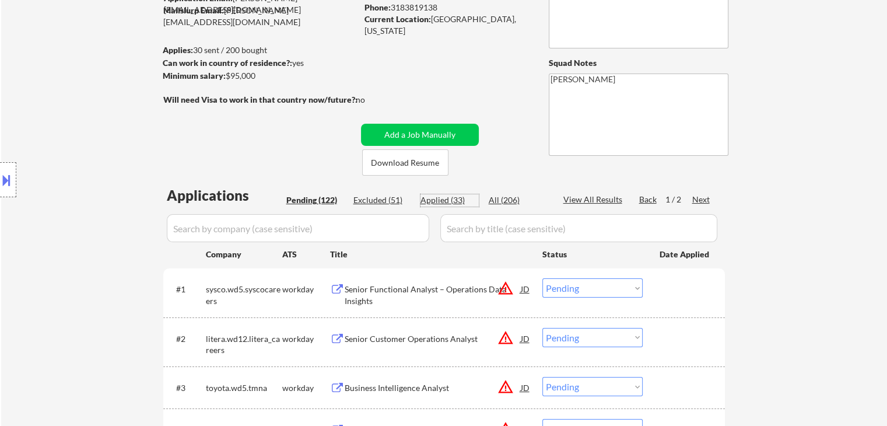
click at [461, 201] on div "Applied (33)" at bounding box center [449, 200] width 58 height 12
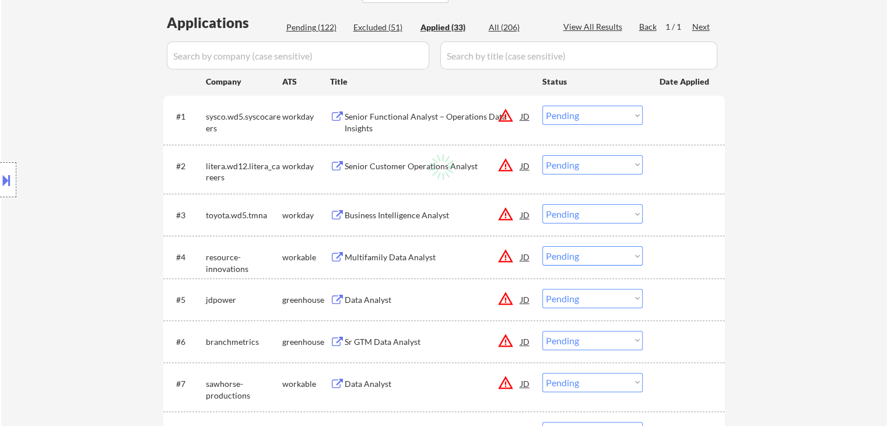
scroll to position [292, 0]
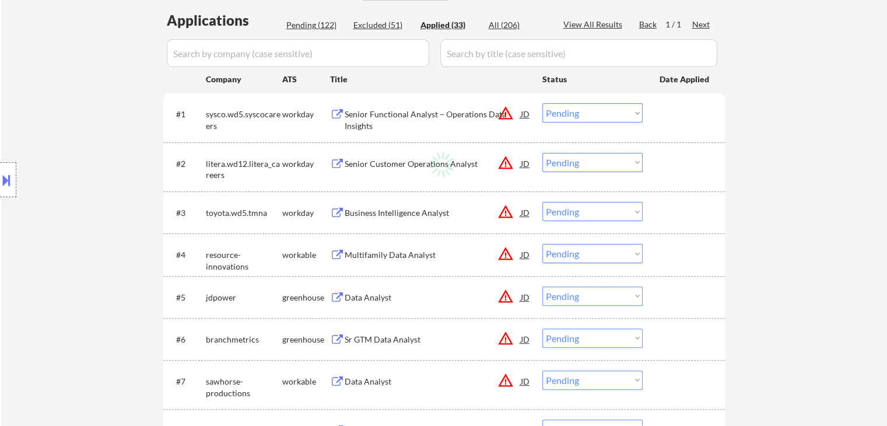
select select ""applied""
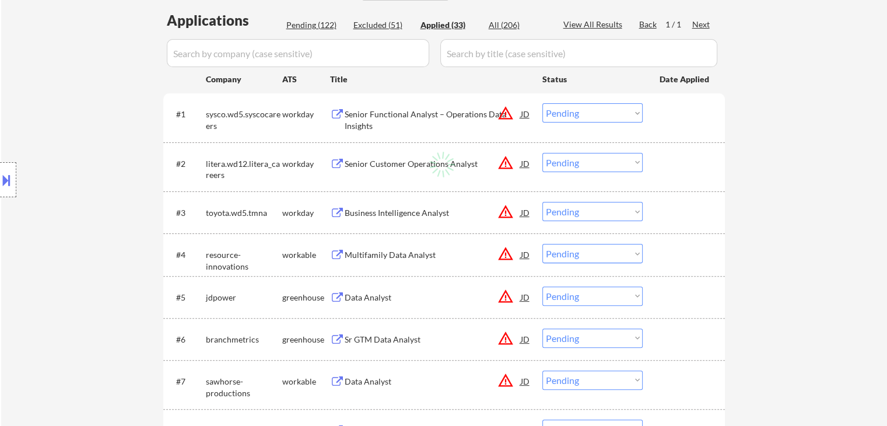
select select ""applied""
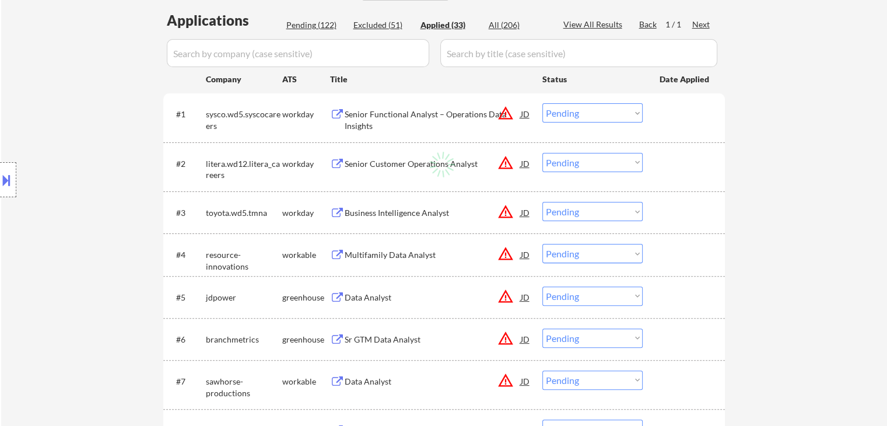
select select ""applied""
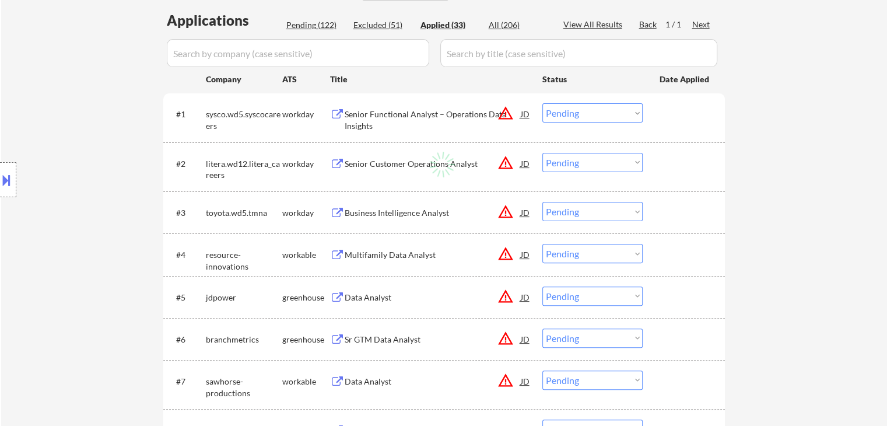
select select ""applied""
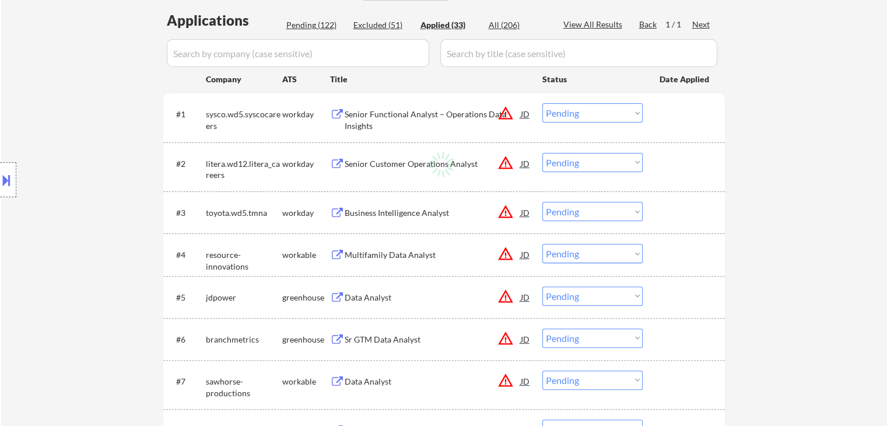
select select ""applied""
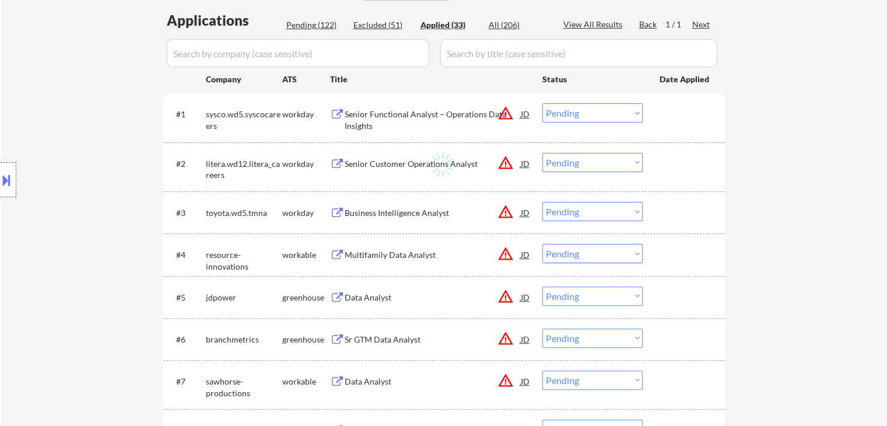
select select ""applied""
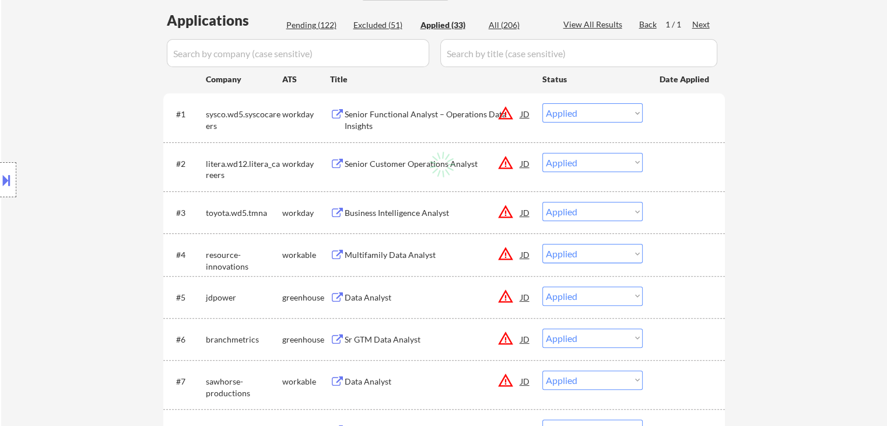
select select ""applied""
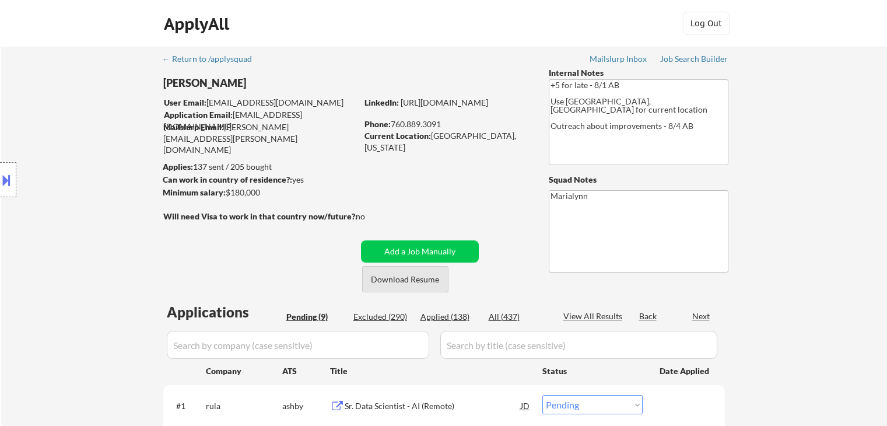
select select ""pending""
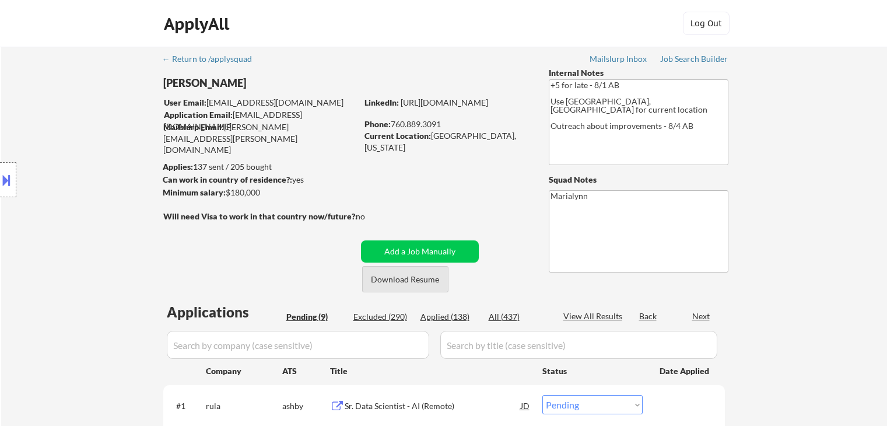
select select ""pending""
click at [384, 286] on button "Download Resume" at bounding box center [405, 279] width 86 height 26
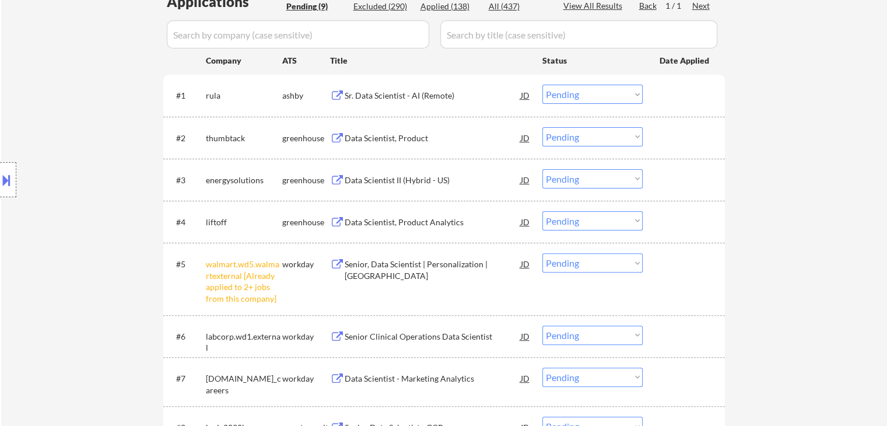
scroll to position [467, 0]
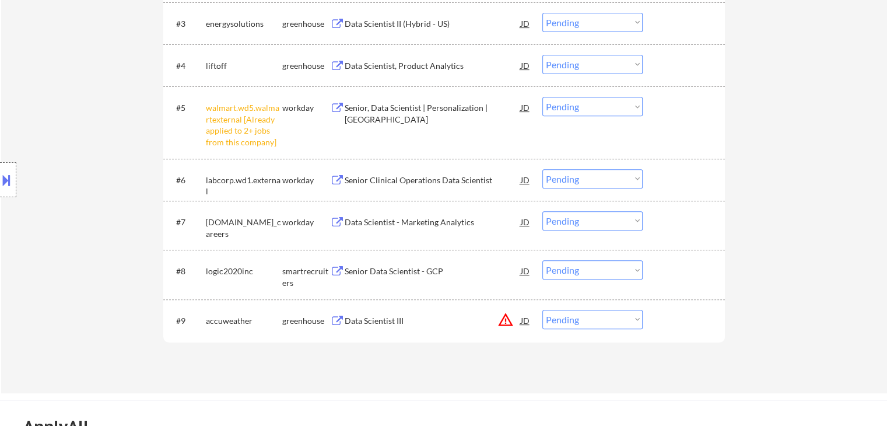
click at [591, 104] on select "Choose an option... Pending Applied Excluded (Questions) Excluded (Expired) Exc…" at bounding box center [592, 106] width 100 height 19
click at [542, 97] on select "Choose an option... Pending Applied Excluded (Questions) Excluded (Expired) Exc…" at bounding box center [592, 106] width 100 height 19
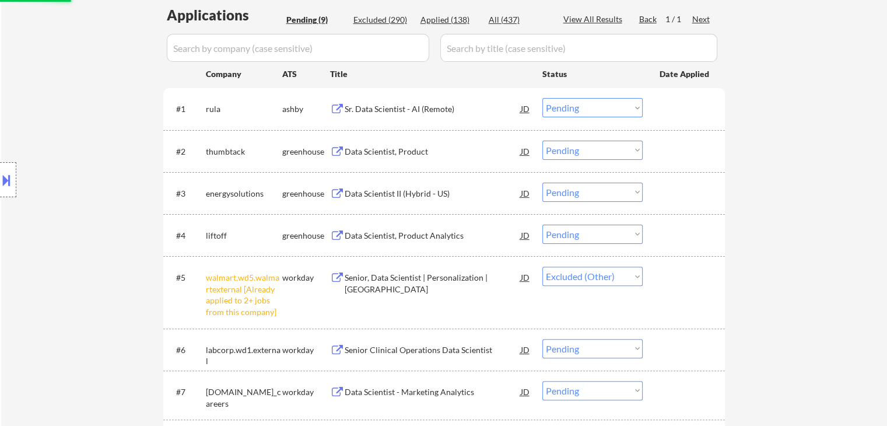
scroll to position [292, 0]
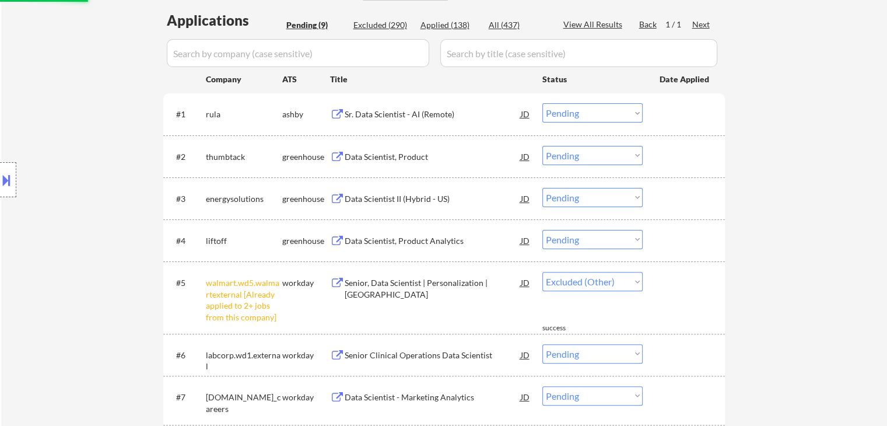
select select ""pending""
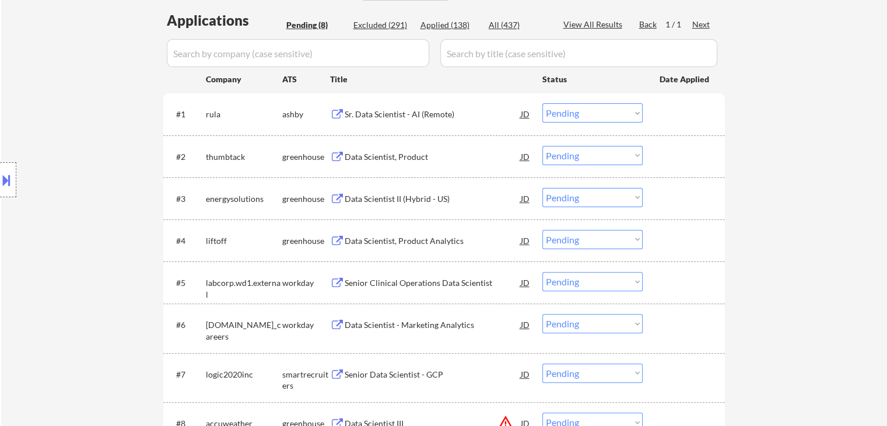
click at [415, 111] on div "Sr. Data Scientist - AI (Remote)" at bounding box center [433, 114] width 176 height 12
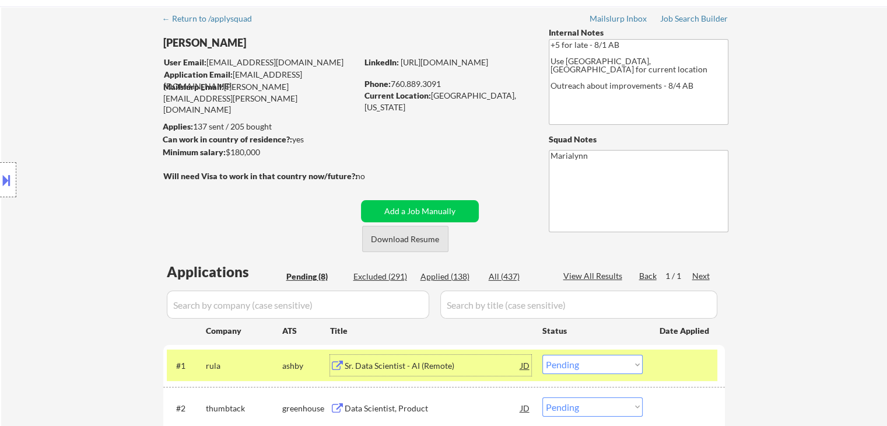
scroll to position [0, 0]
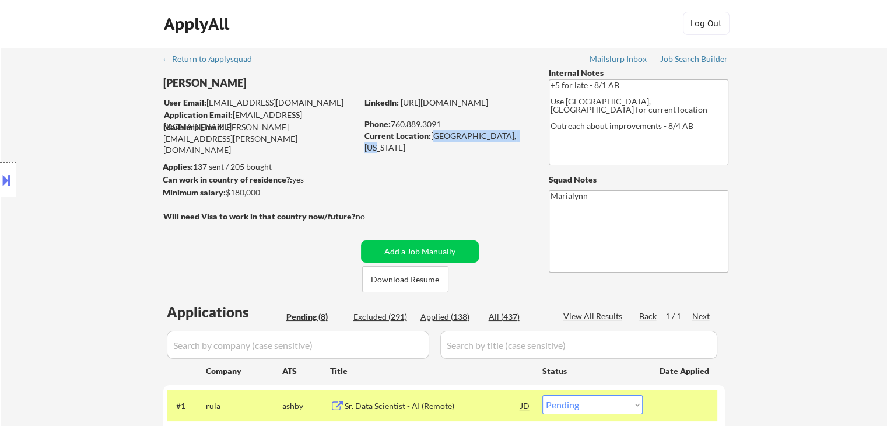
drag, startPoint x: 434, startPoint y: 140, endPoint x: 514, endPoint y: 138, distance: 79.9
click at [514, 136] on div "Current Location: Oceanside, California" at bounding box center [447, 141] width 165 height 23
copy div "Oceanside, California"
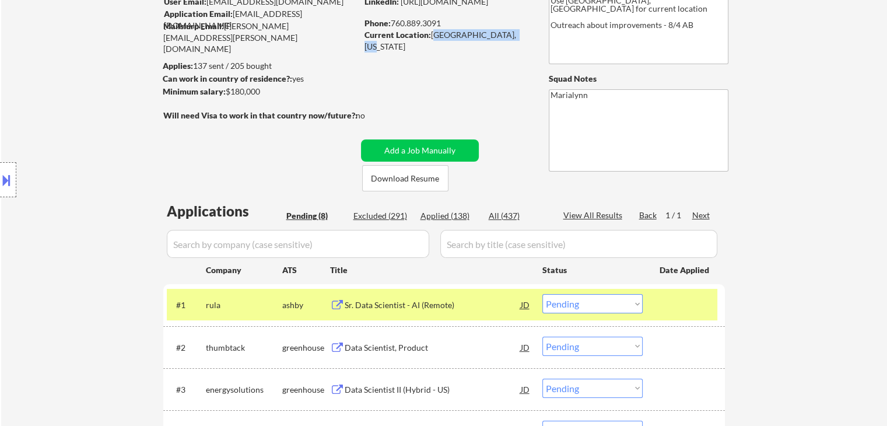
scroll to position [175, 0]
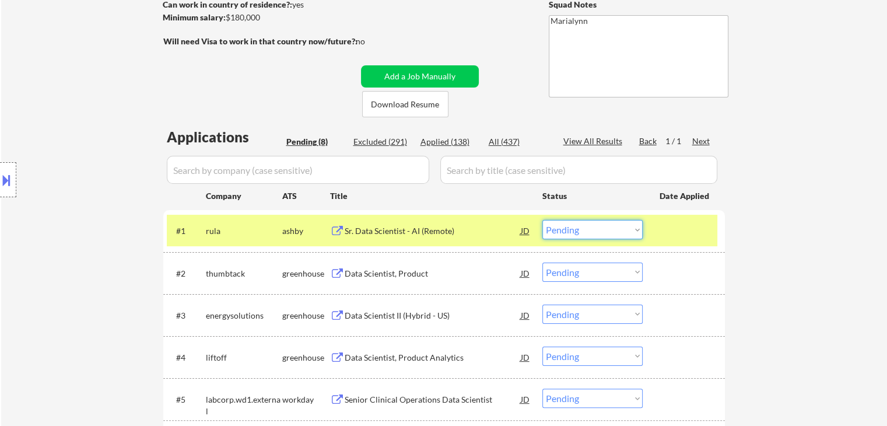
click at [562, 237] on select "Choose an option... Pending Applied Excluded (Questions) Excluded (Expired) Exc…" at bounding box center [592, 229] width 100 height 19
click at [542, 220] on select "Choose an option... Pending Applied Excluded (Questions) Excluded (Expired) Exc…" at bounding box center [592, 229] width 100 height 19
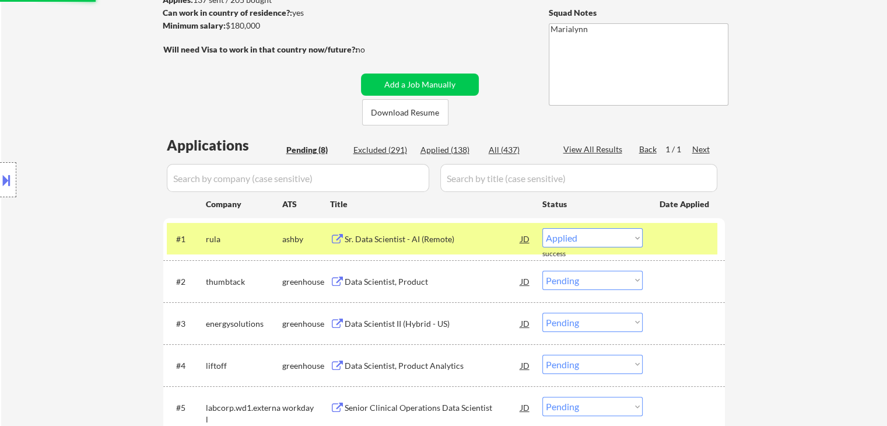
scroll to position [117, 0]
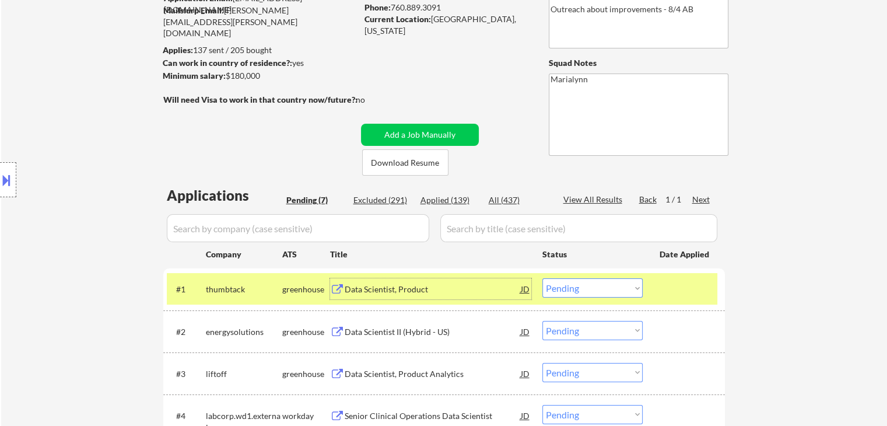
click at [366, 288] on div "Data Scientist, Product" at bounding box center [433, 289] width 176 height 12
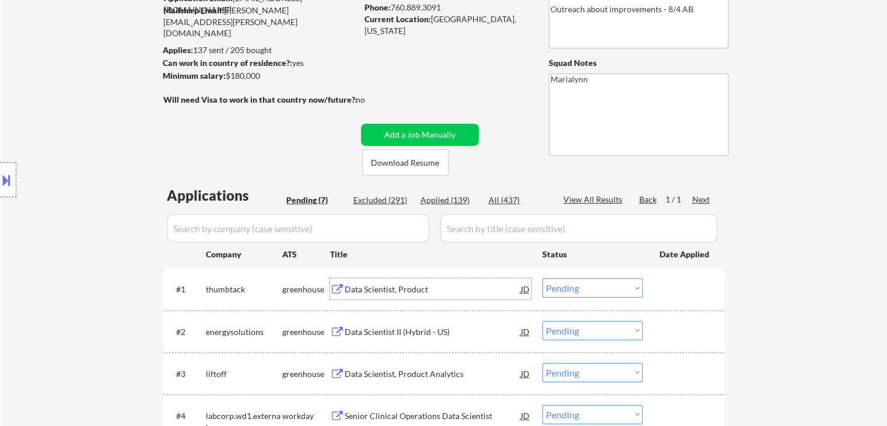
click at [609, 283] on select "Choose an option... Pending Applied Excluded (Questions) Excluded (Expired) Exc…" at bounding box center [592, 287] width 100 height 19
click at [542, 278] on select "Choose an option... Pending Applied Excluded (Questions) Excluded (Expired) Exc…" at bounding box center [592, 287] width 100 height 19
click at [411, 292] on div "Data Scientist II (Hybrid - US)" at bounding box center [433, 289] width 176 height 12
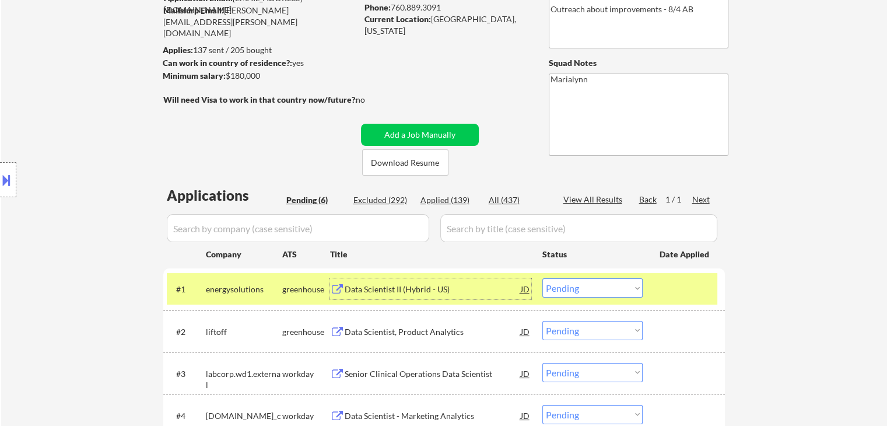
click at [624, 291] on select "Choose an option... Pending Applied Excluded (Questions) Excluded (Expired) Exc…" at bounding box center [592, 287] width 100 height 19
click at [542, 278] on select "Choose an option... Pending Applied Excluded (Questions) Excluded (Expired) Exc…" at bounding box center [592, 287] width 100 height 19
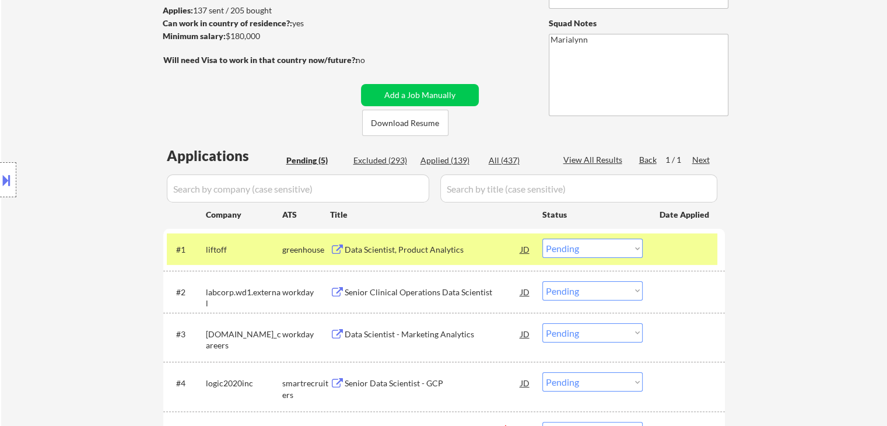
scroll to position [175, 0]
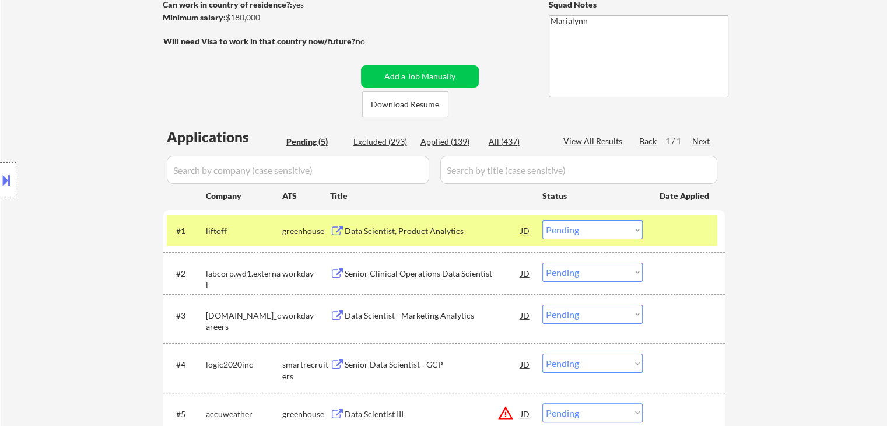
click at [397, 227] on div "Data Scientist, Product Analytics" at bounding box center [433, 231] width 176 height 12
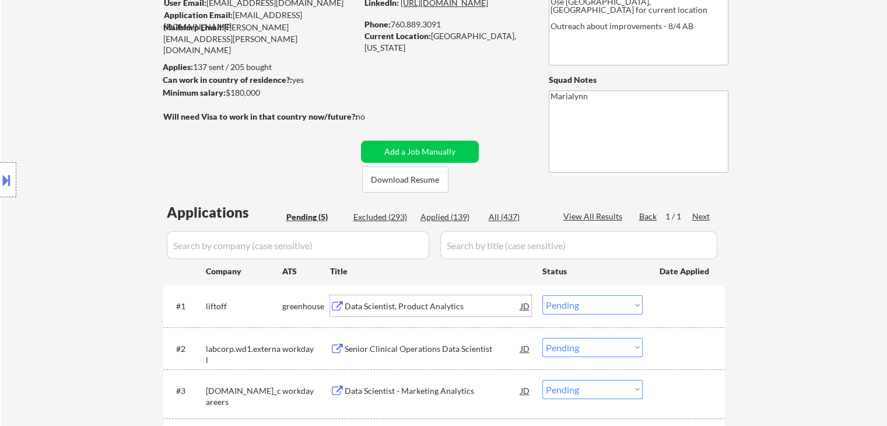
scroll to position [58, 0]
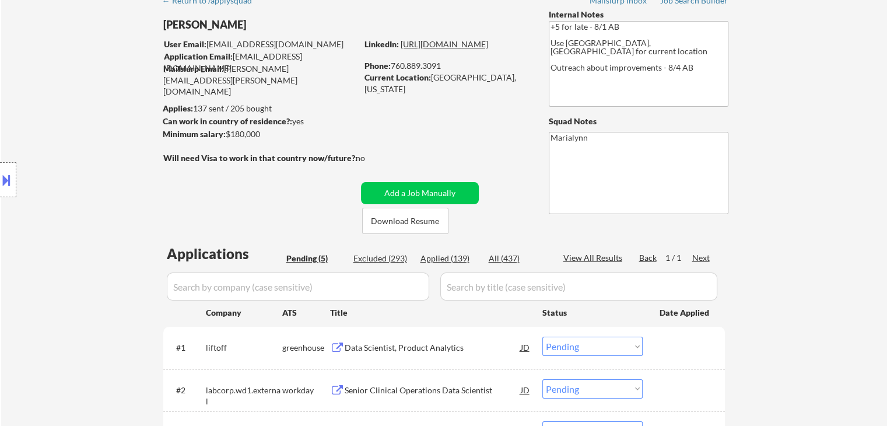
click at [413, 49] on link "https://www.linkedin.com/in/sfeconomist/" at bounding box center [444, 44] width 87 height 10
click at [576, 344] on select "Choose an option... Pending Applied Excluded (Questions) Excluded (Expired) Exc…" at bounding box center [592, 346] width 100 height 19
click at [542, 337] on select "Choose an option... Pending Applied Excluded (Questions) Excluded (Expired) Exc…" at bounding box center [592, 346] width 100 height 19
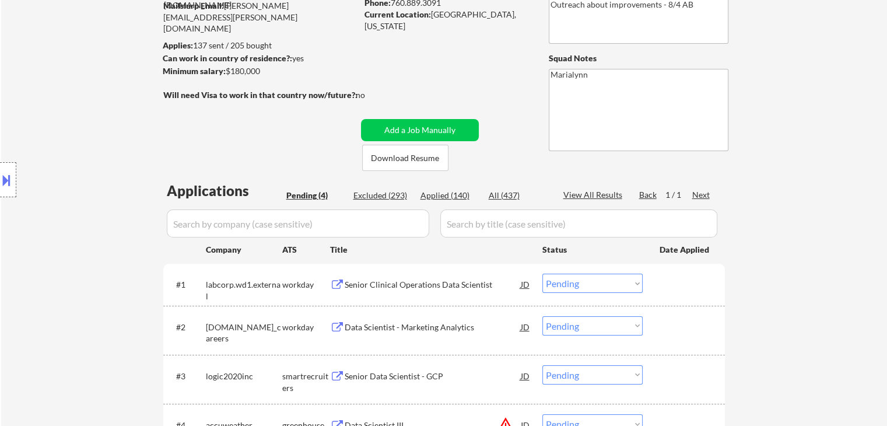
scroll to position [175, 0]
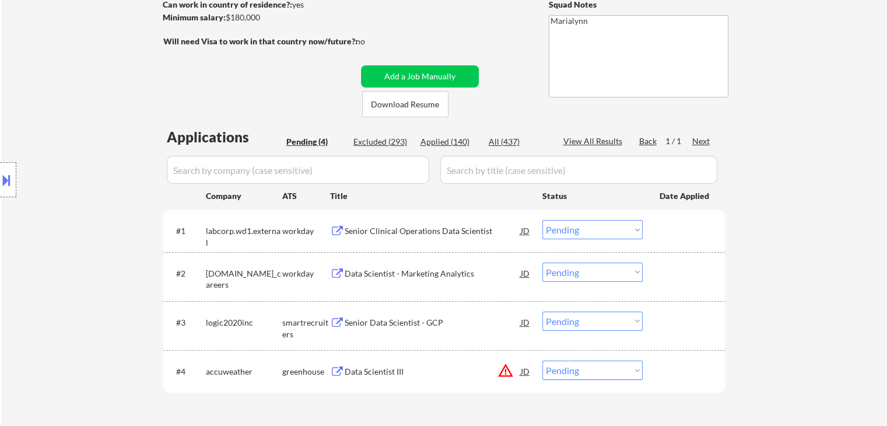
click at [417, 232] on div "Senior Clinical Operations Data Scientist" at bounding box center [433, 231] width 176 height 12
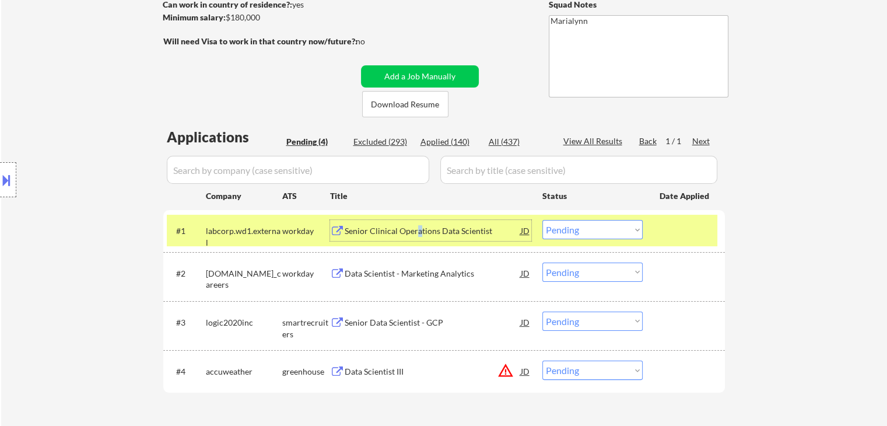
click at [593, 229] on select "Choose an option... Pending Applied Excluded (Questions) Excluded (Expired) Exc…" at bounding box center [592, 229] width 100 height 19
click at [542, 220] on select "Choose an option... Pending Applied Excluded (Questions) Excluded (Expired) Exc…" at bounding box center [592, 229] width 100 height 19
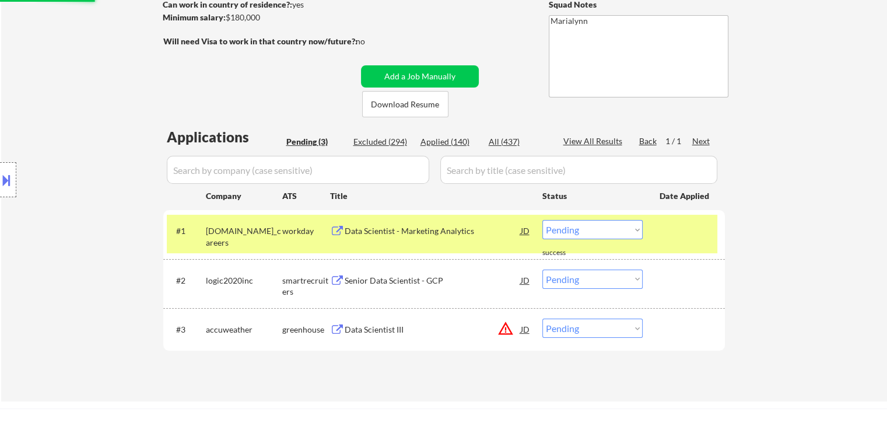
click at [399, 230] on div "Data Scientist - Marketing Analytics" at bounding box center [433, 231] width 176 height 12
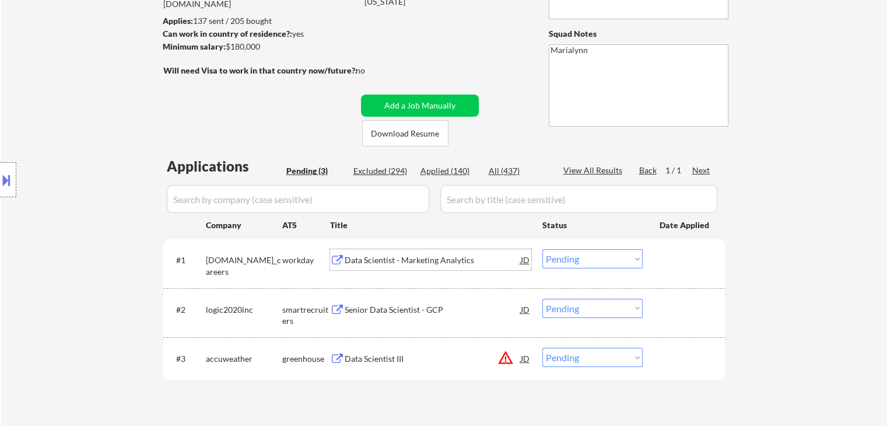
scroll to position [292, 0]
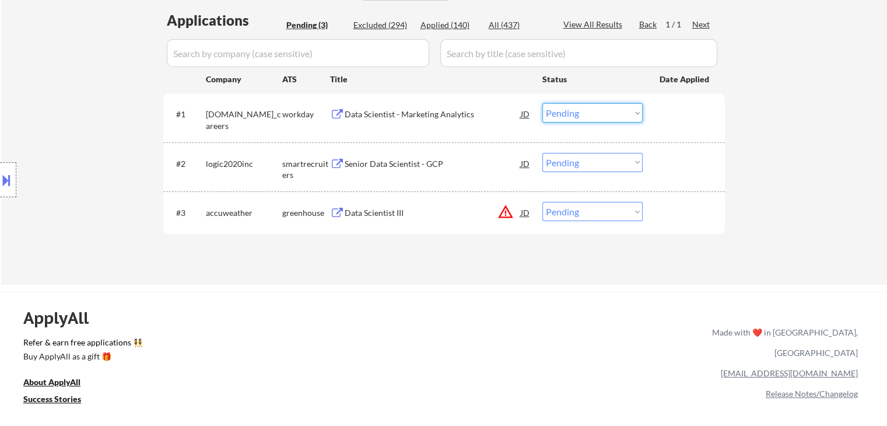
click at [567, 106] on select "Choose an option... Pending Applied Excluded (Questions) Excluded (Expired) Exc…" at bounding box center [592, 112] width 100 height 19
click at [542, 103] on select "Choose an option... Pending Applied Excluded (Questions) Excluded (Expired) Exc…" at bounding box center [592, 112] width 100 height 19
select select ""pending""
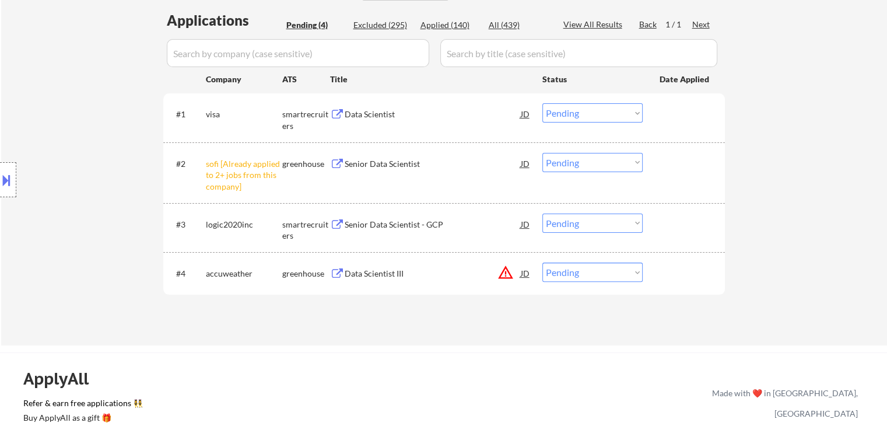
drag, startPoint x: 597, startPoint y: 162, endPoint x: 597, endPoint y: 171, distance: 8.8
click at [597, 162] on select "Choose an option... Pending Applied Excluded (Questions) Excluded (Expired) Exc…" at bounding box center [592, 162] width 100 height 19
click at [542, 153] on select "Choose an option... Pending Applied Excluded (Questions) Excluded (Expired) Exc…" at bounding box center [592, 162] width 100 height 19
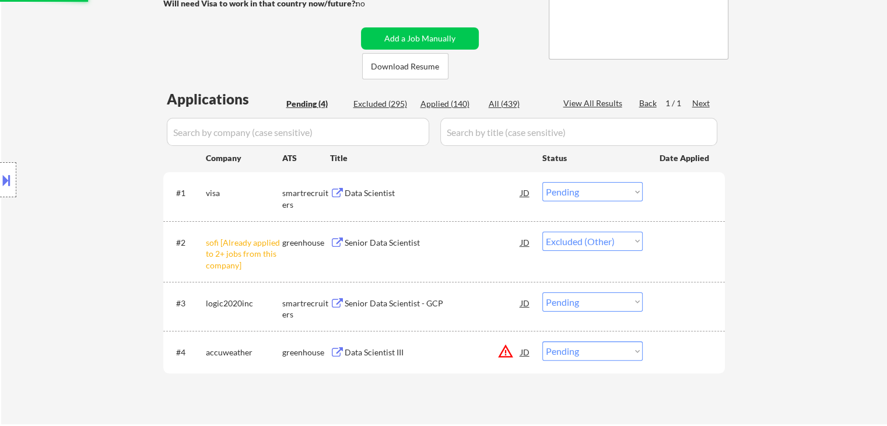
scroll to position [233, 0]
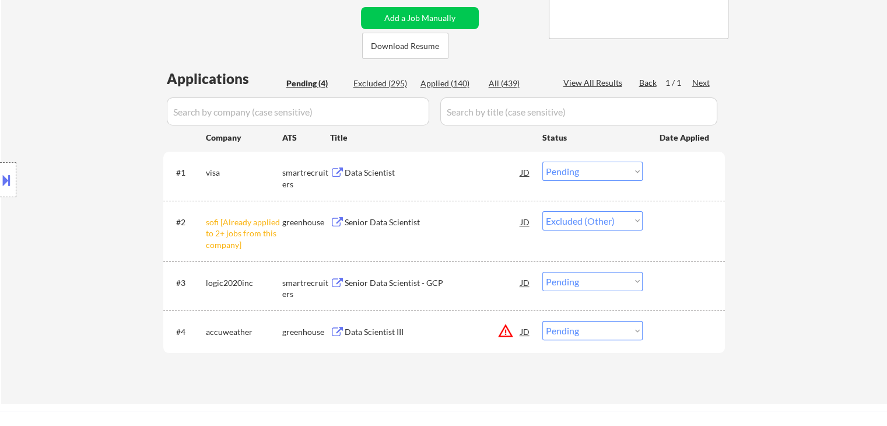
click at [621, 221] on select "Choose an option... Pending Applied Excluded (Questions) Excluded (Expired) Exc…" at bounding box center [592, 220] width 100 height 19
select select ""pending""
click at [542, 211] on select "Choose an option... Pending Applied Excluded (Questions) Excluded (Expired) Exc…" at bounding box center [592, 220] width 100 height 19
click at [463, 77] on div "Applications Pending (4) Excluded (295) Applied (140) All (439) View All Result…" at bounding box center [444, 225] width 562 height 313
click at [444, 82] on div "Applied (140)" at bounding box center [449, 84] width 58 height 12
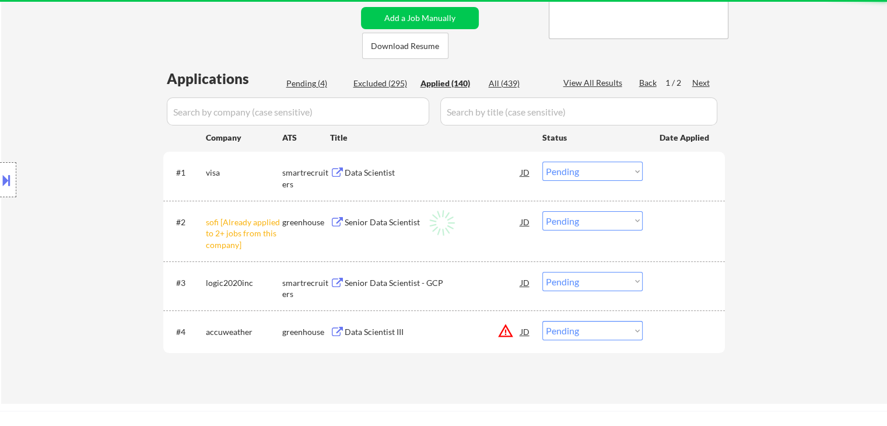
select select ""applied""
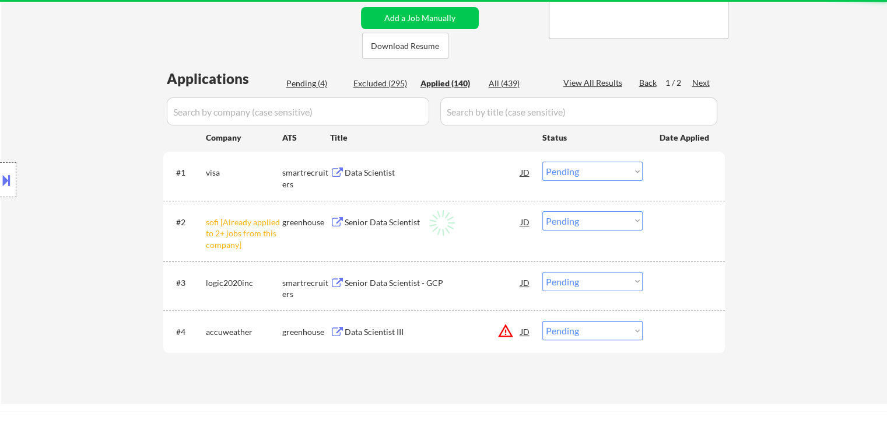
select select ""applied""
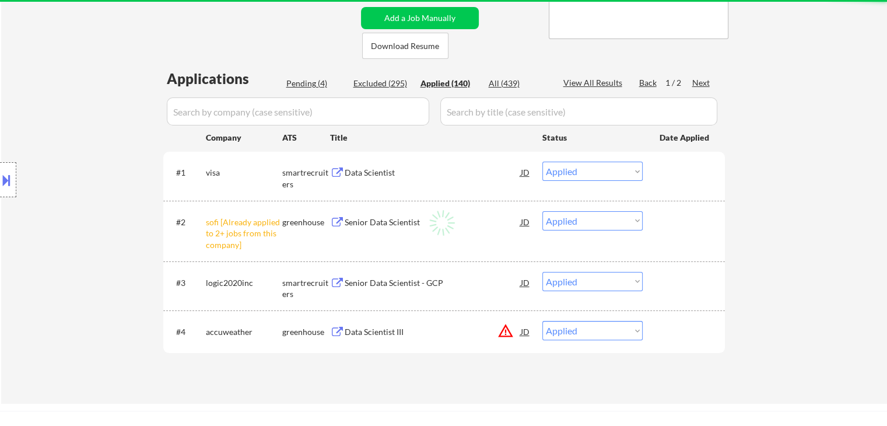
select select ""applied""
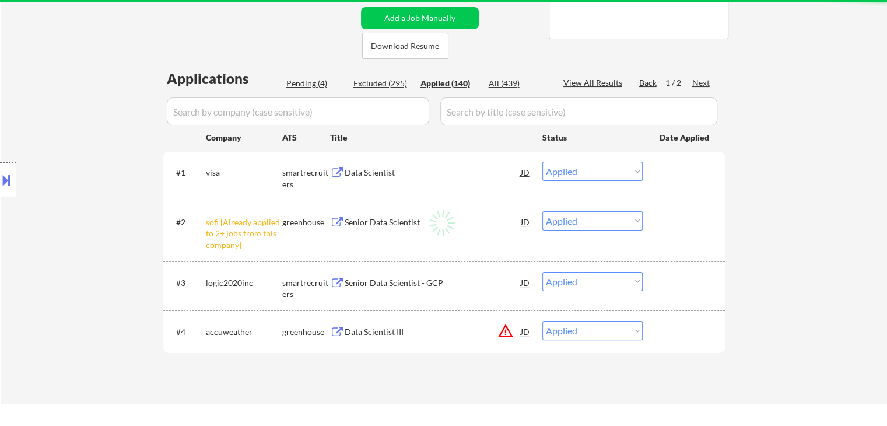
select select ""applied""
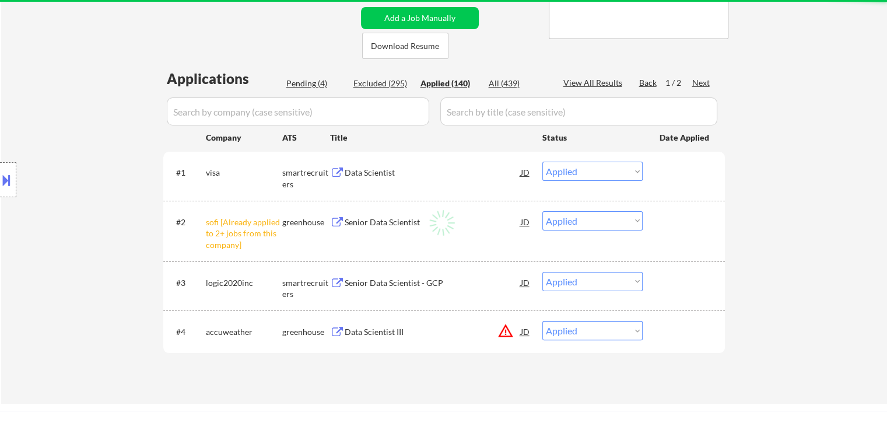
select select ""applied""
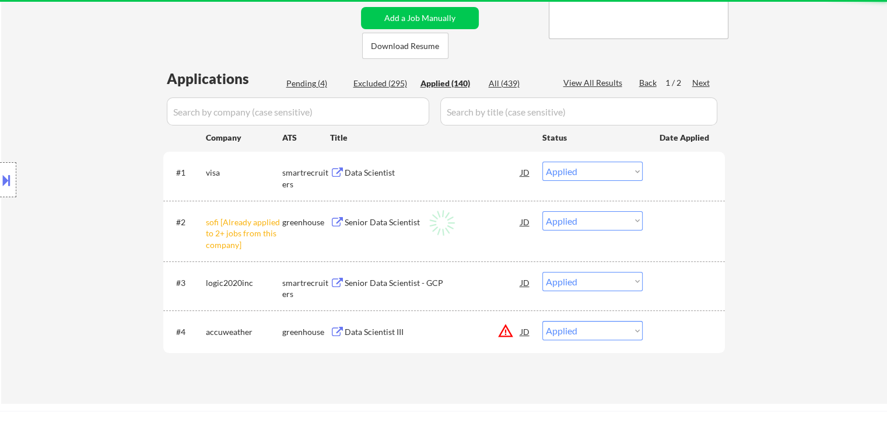
select select ""applied""
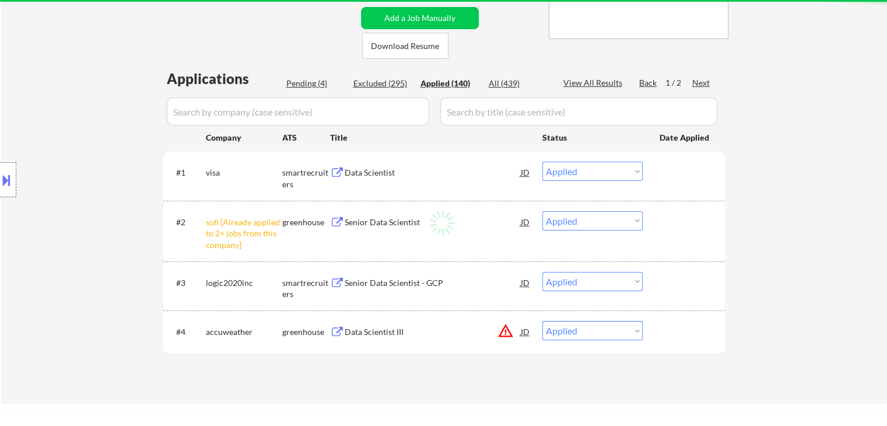
select select ""applied""
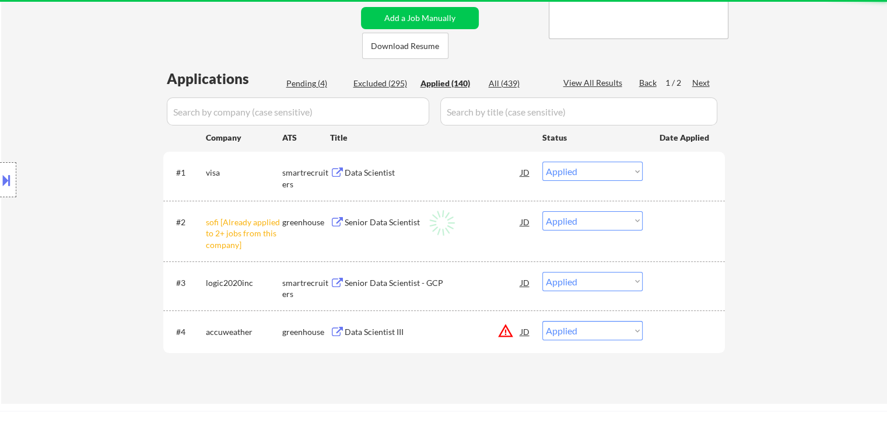
select select ""applied""
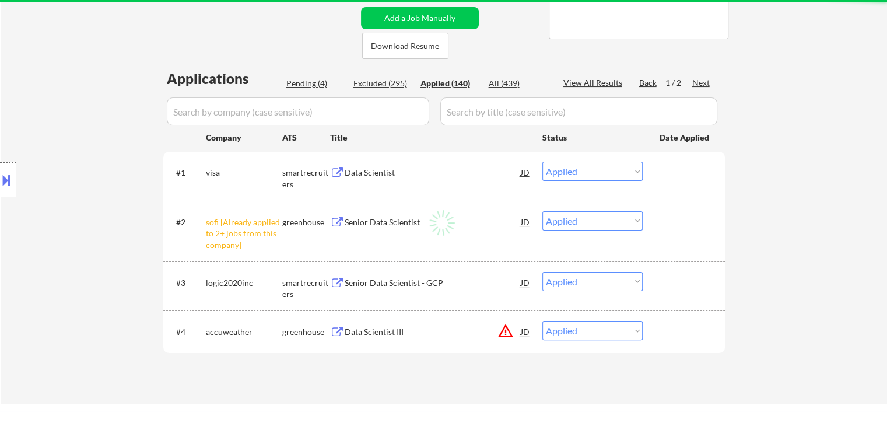
select select ""applied""
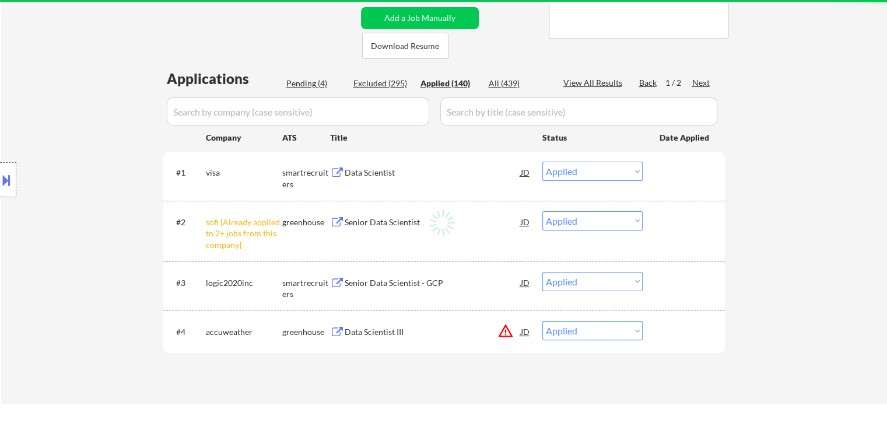
select select ""applied""
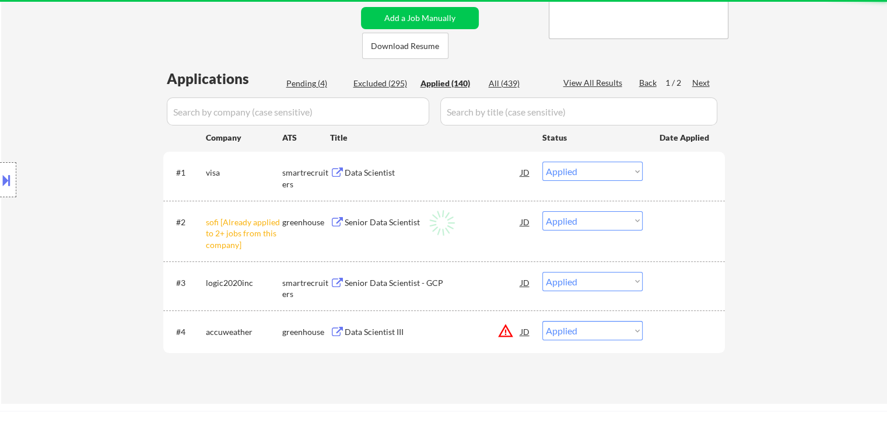
select select ""applied""
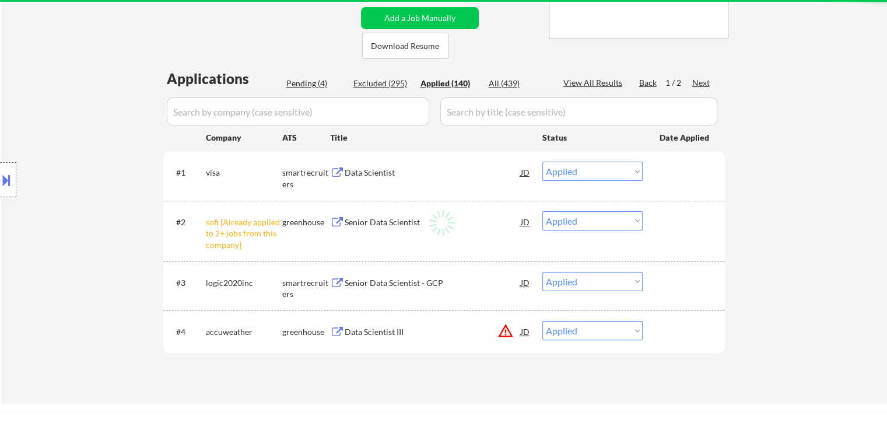
select select ""applied""
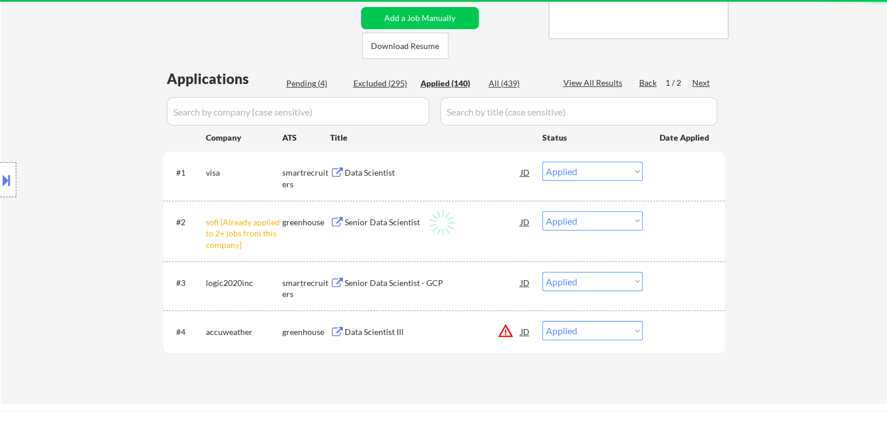
select select ""applied""
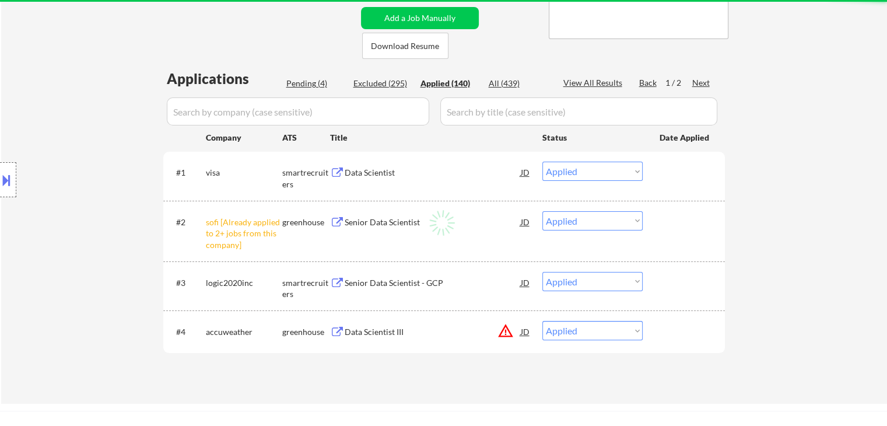
select select ""applied""
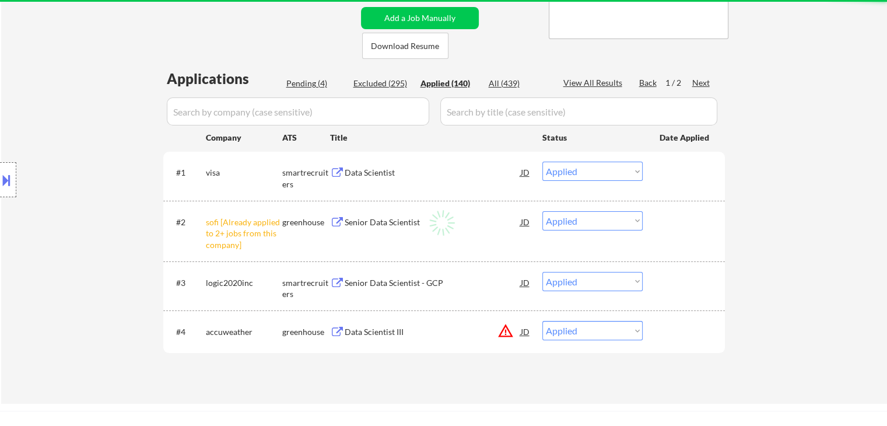
select select ""applied""
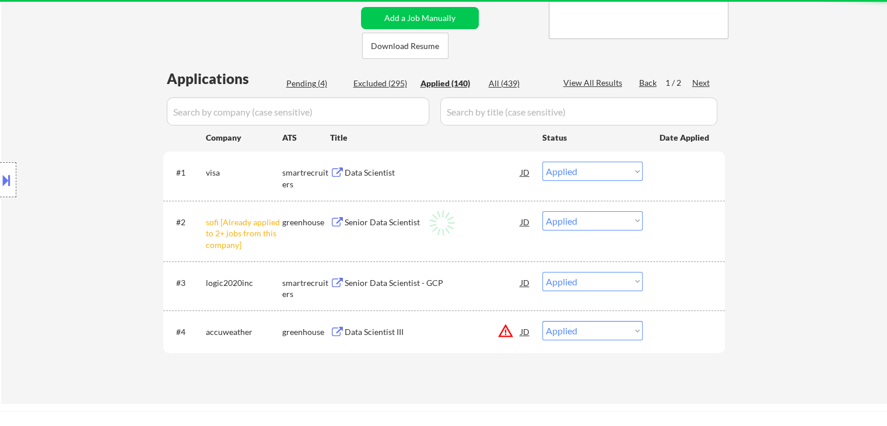
select select ""applied""
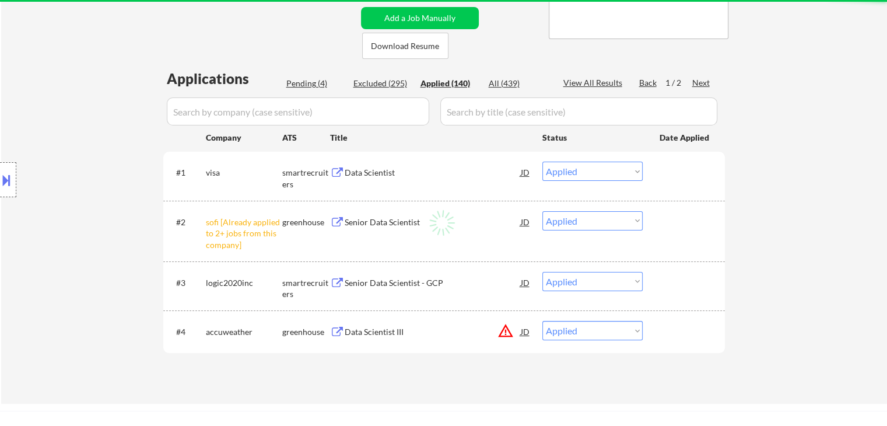
select select ""applied""
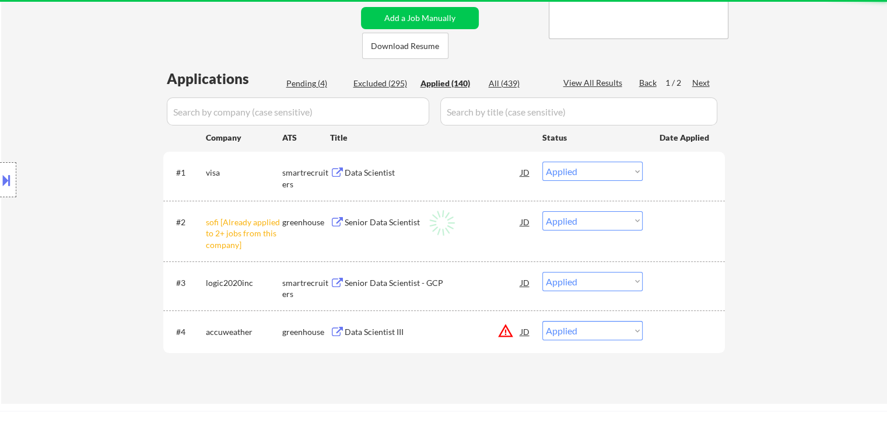
select select ""applied""
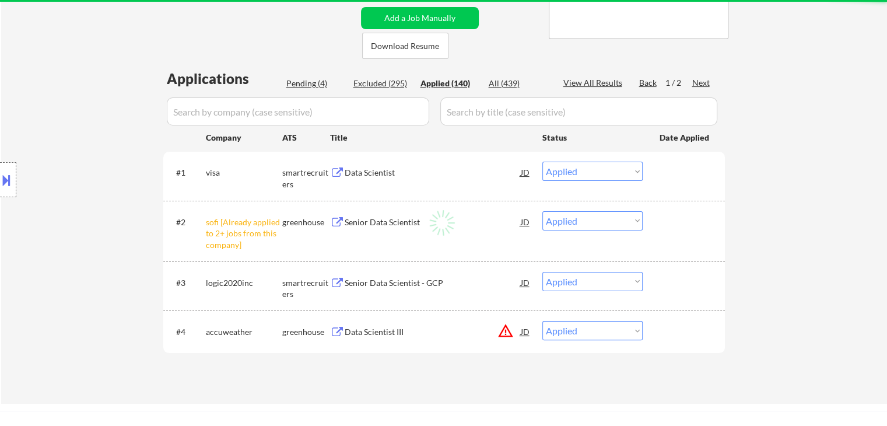
select select ""applied""
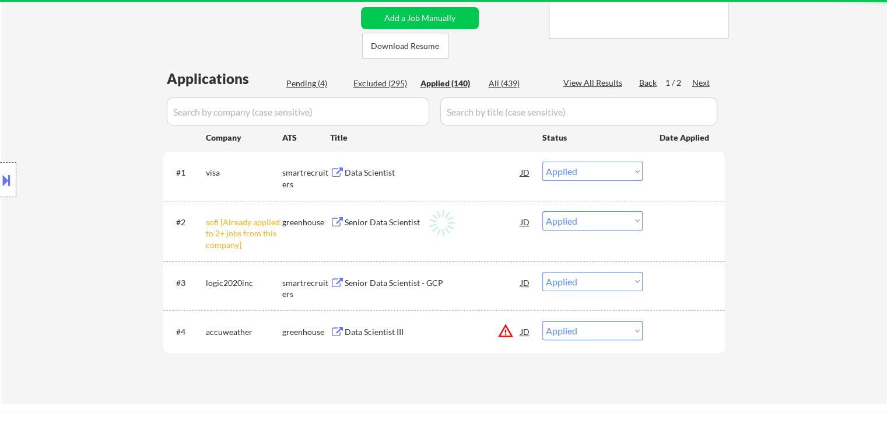
select select ""applied""
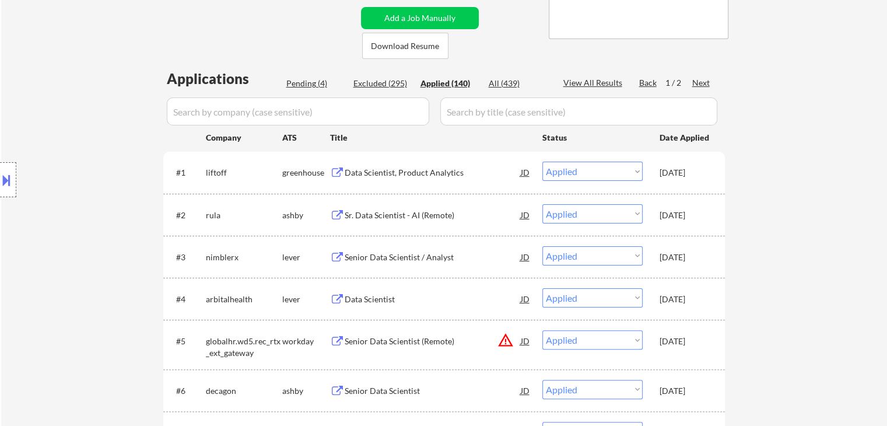
click at [303, 82] on div "Pending (4)" at bounding box center [315, 84] width 58 height 12
select select ""pending""
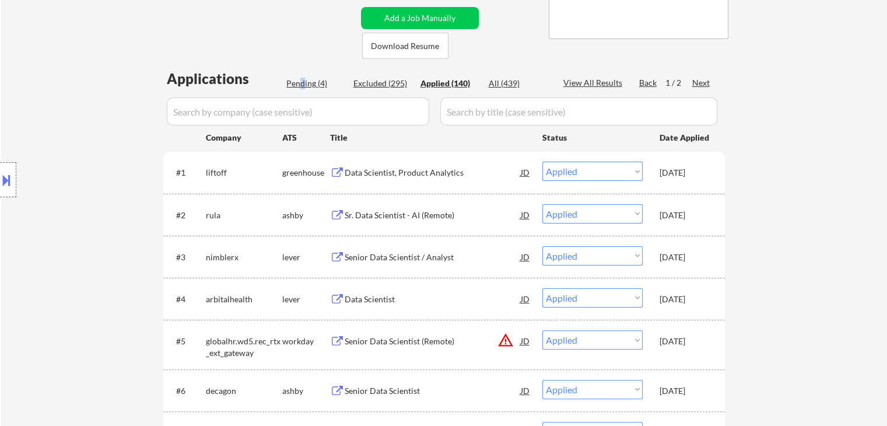
select select ""pending""
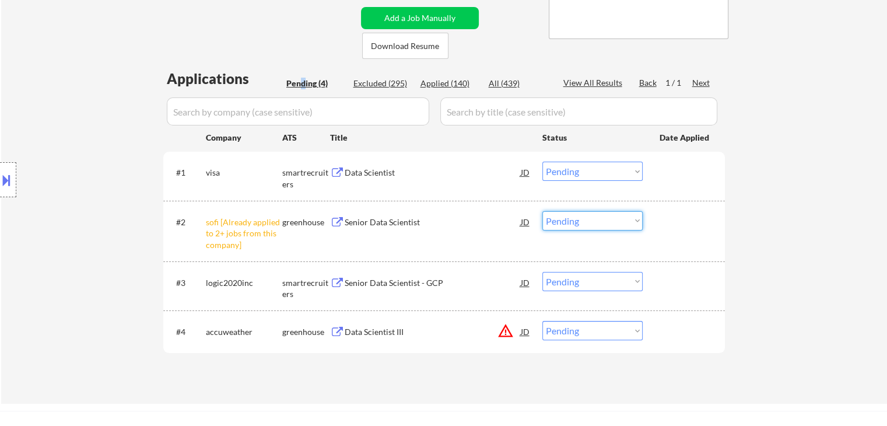
drag, startPoint x: 586, startPoint y: 222, endPoint x: 587, endPoint y: 229, distance: 7.1
click at [586, 222] on select "Choose an option... Pending Applied Excluded (Questions) Excluded (Expired) Exc…" at bounding box center [592, 220] width 100 height 19
click at [542, 211] on select "Choose an option... Pending Applied Excluded (Questions) Excluded (Expired) Exc…" at bounding box center [592, 220] width 100 height 19
select select ""pending""
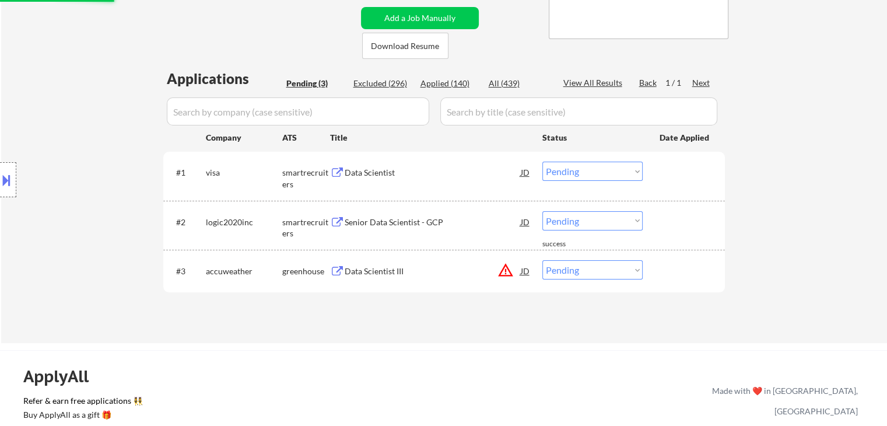
click at [359, 173] on div "Data Scientist" at bounding box center [433, 173] width 176 height 12
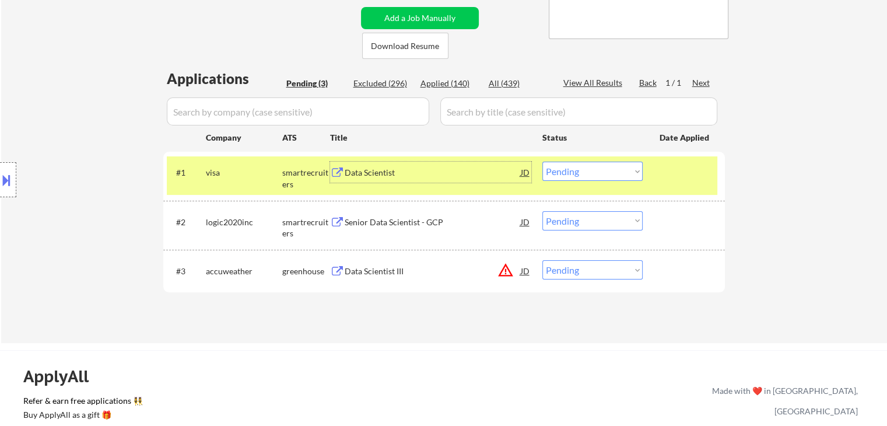
click at [588, 169] on select "Choose an option... Pending Applied Excluded (Questions) Excluded (Expired) Exc…" at bounding box center [592, 171] width 100 height 19
click at [542, 162] on select "Choose an option... Pending Applied Excluded (Questions) Excluded (Expired) Exc…" at bounding box center [592, 171] width 100 height 19
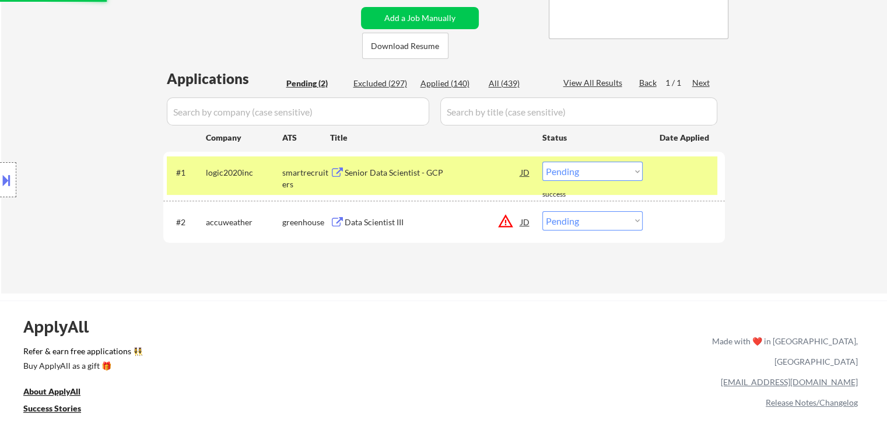
click at [418, 177] on div "Senior Data Scientist - GCP" at bounding box center [433, 173] width 176 height 12
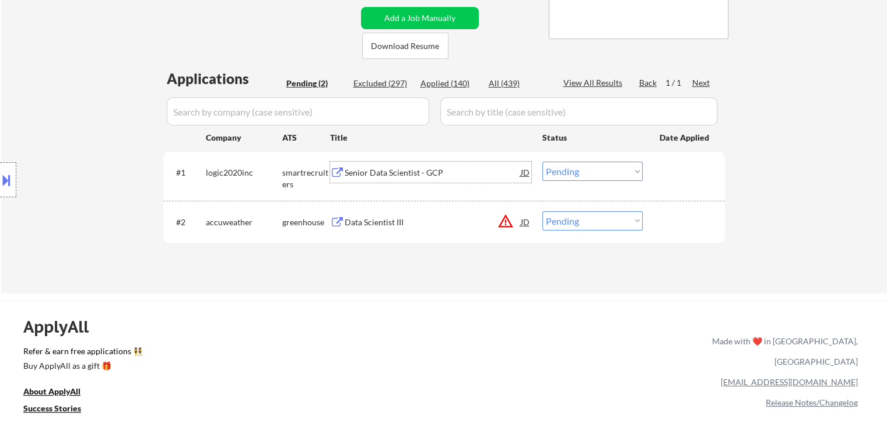
click at [572, 180] on select "Choose an option... Pending Applied Excluded (Questions) Excluded (Expired) Exc…" at bounding box center [592, 171] width 100 height 19
click at [542, 162] on select "Choose an option... Pending Applied Excluded (Questions) Excluded (Expired) Exc…" at bounding box center [592, 171] width 100 height 19
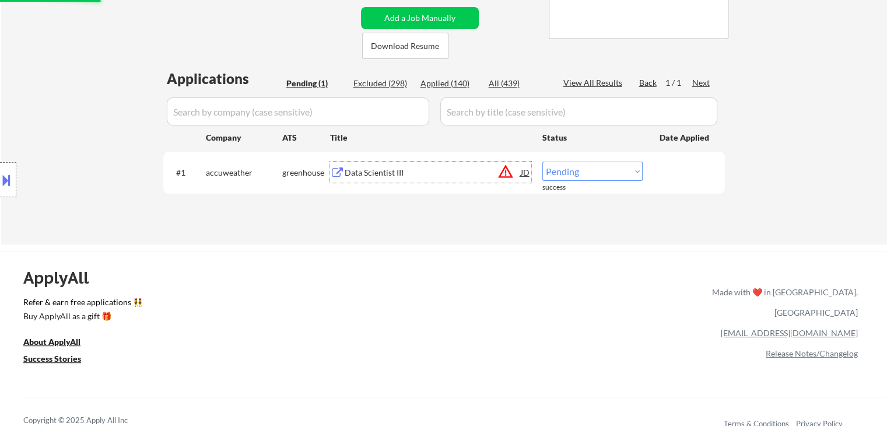
drag, startPoint x: 356, startPoint y: 167, endPoint x: 356, endPoint y: 175, distance: 8.2
click at [356, 169] on div "Data Scientist III" at bounding box center [433, 173] width 176 height 12
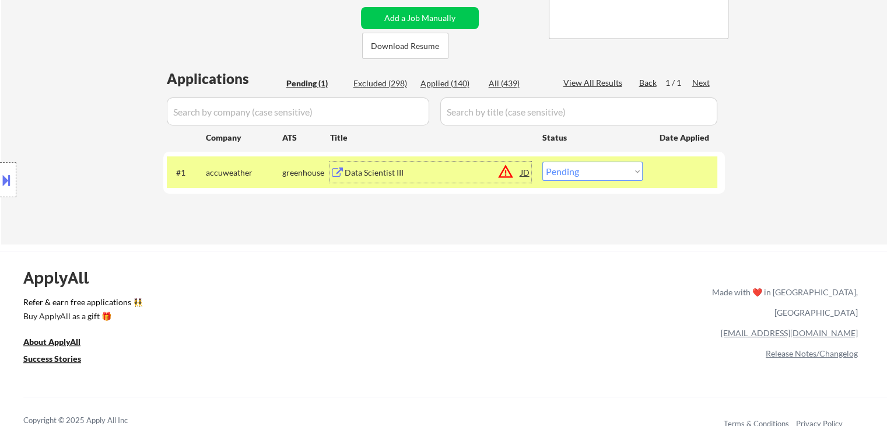
drag, startPoint x: 597, startPoint y: 172, endPoint x: 601, endPoint y: 179, distance: 8.1
click at [597, 172] on select "Choose an option... Pending Applied Excluded (Questions) Excluded (Expired) Exc…" at bounding box center [592, 171] width 100 height 19
select select ""excluded__bad_match_""
click at [542, 162] on select "Choose an option... Pending Applied Excluded (Questions) Excluded (Expired) Exc…" at bounding box center [592, 171] width 100 height 19
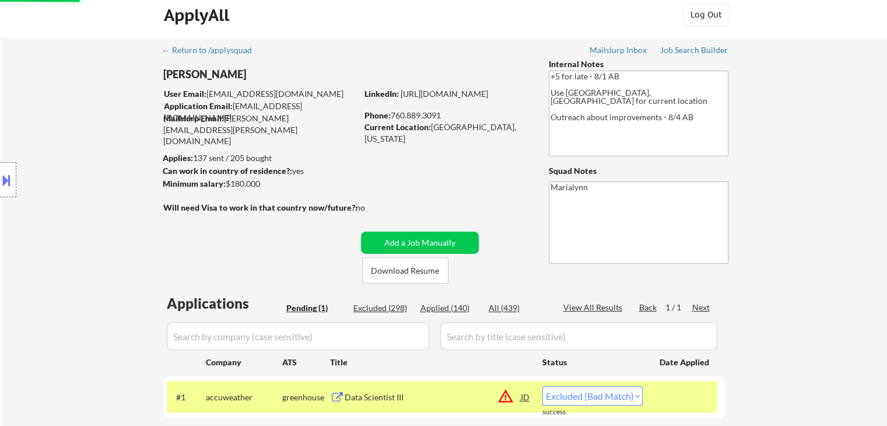
scroll to position [0, 0]
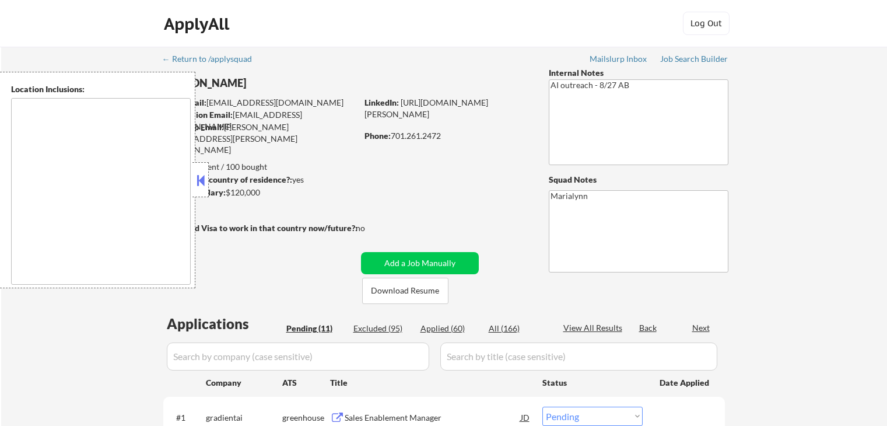
select select ""pending""
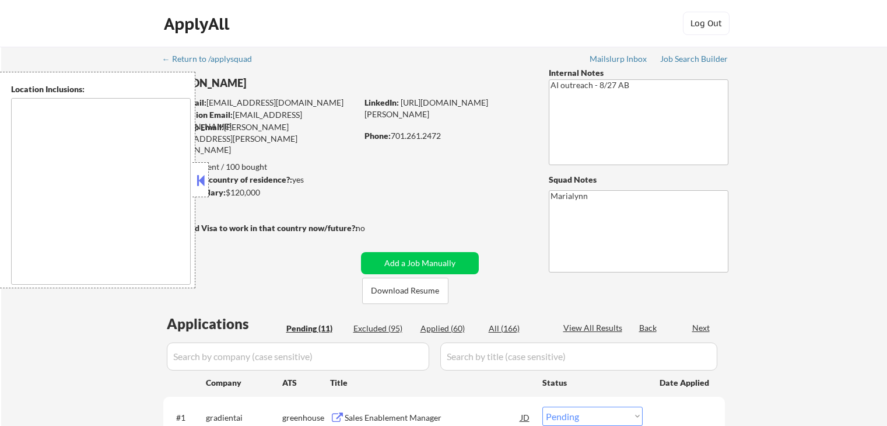
select select ""pending""
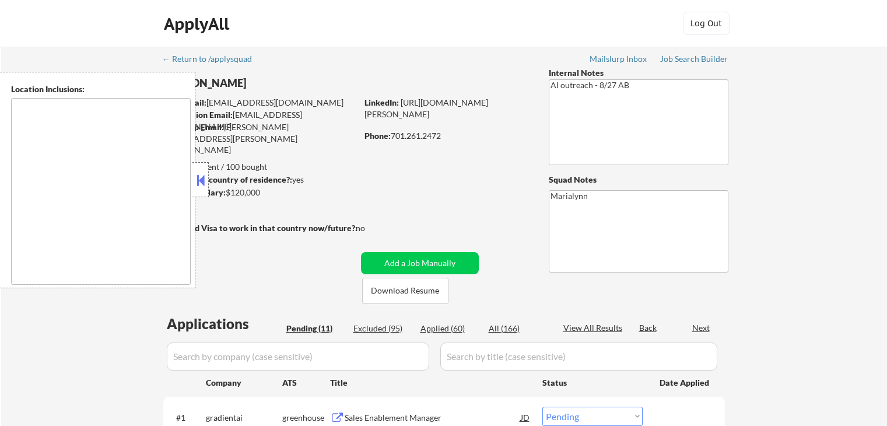
select select ""pending""
type textarea "Fargo, ND Moorhead, [GEOGRAPHIC_DATA] [GEOGRAPHIC_DATA], [GEOGRAPHIC_DATA] [GEO…"
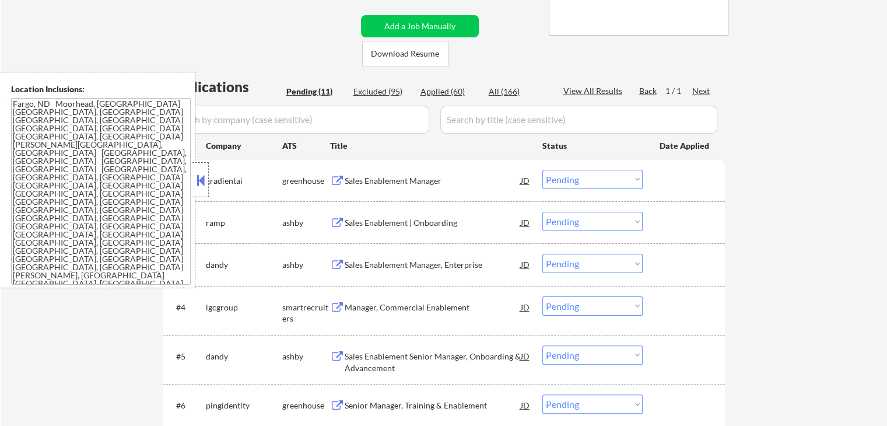
scroll to position [139, 0]
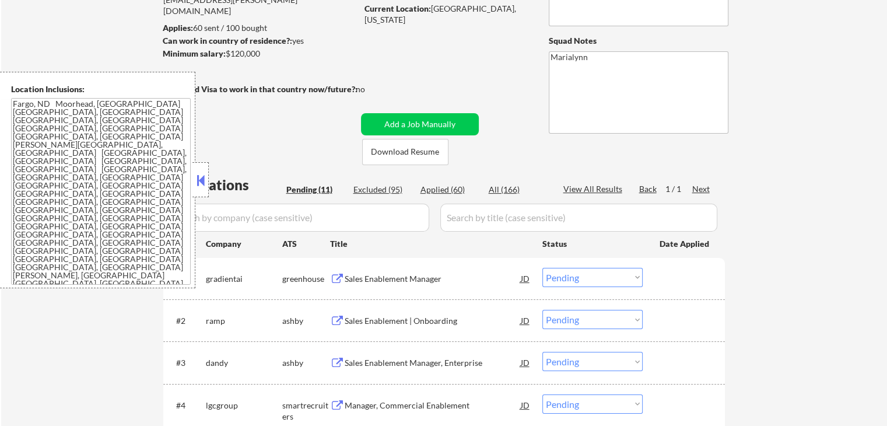
click at [198, 183] on button at bounding box center [200, 179] width 13 height 17
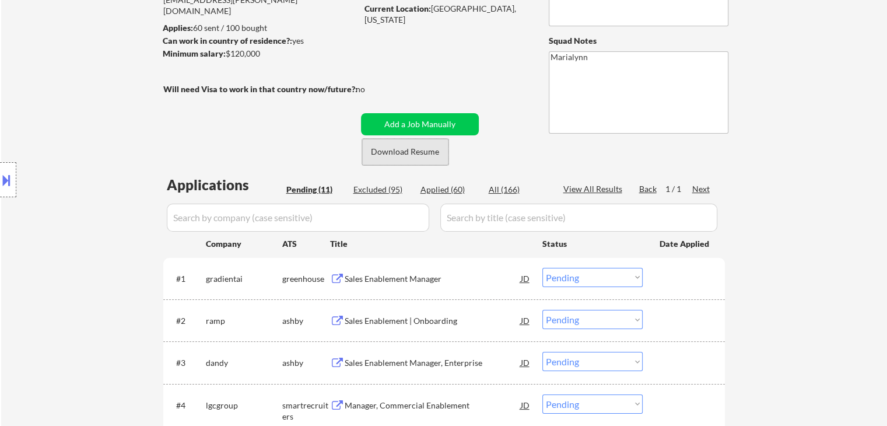
click at [422, 155] on button "Download Resume" at bounding box center [405, 152] width 86 height 26
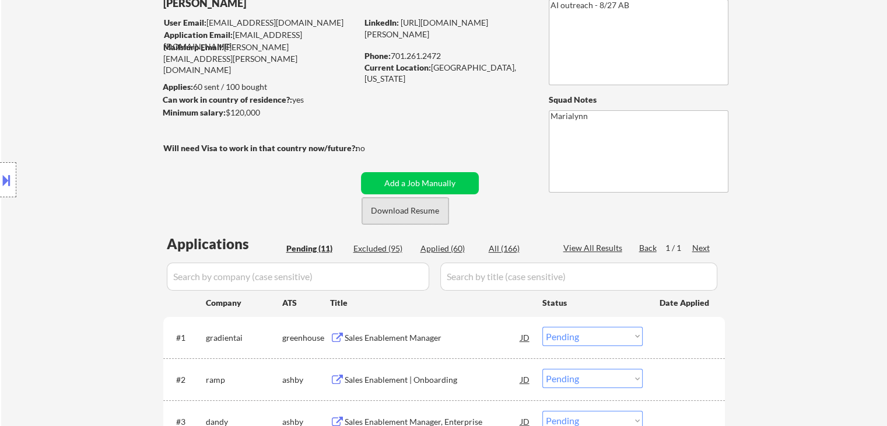
scroll to position [175, 0]
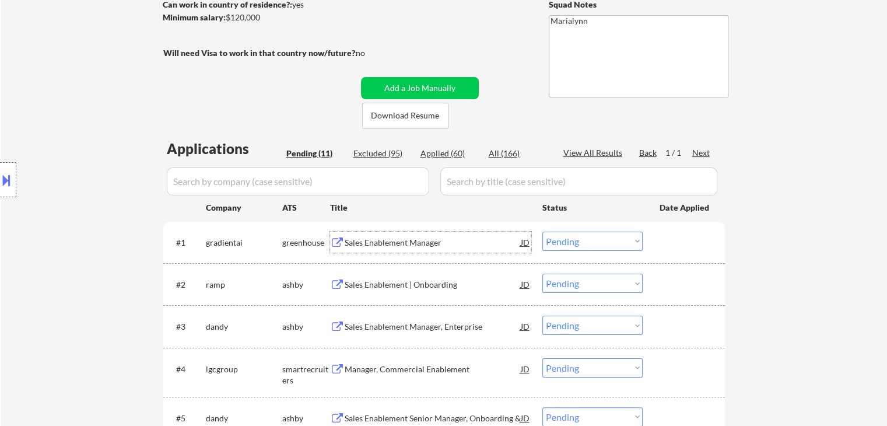
click at [386, 241] on div "Sales Enablement Manager" at bounding box center [433, 243] width 176 height 12
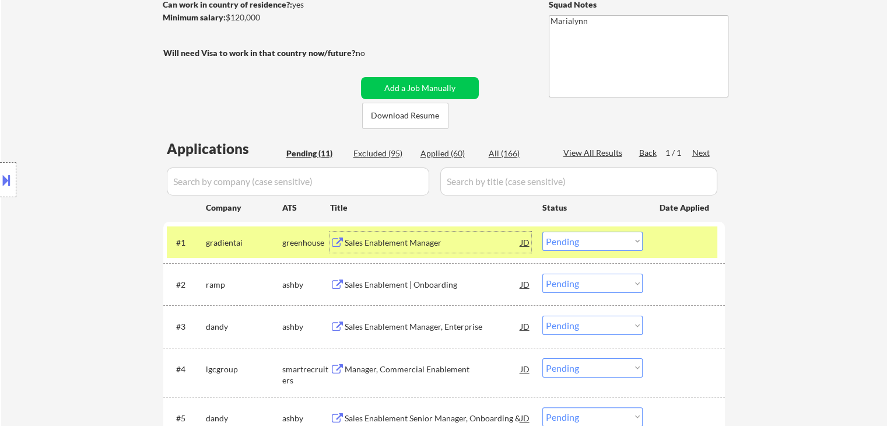
scroll to position [58, 0]
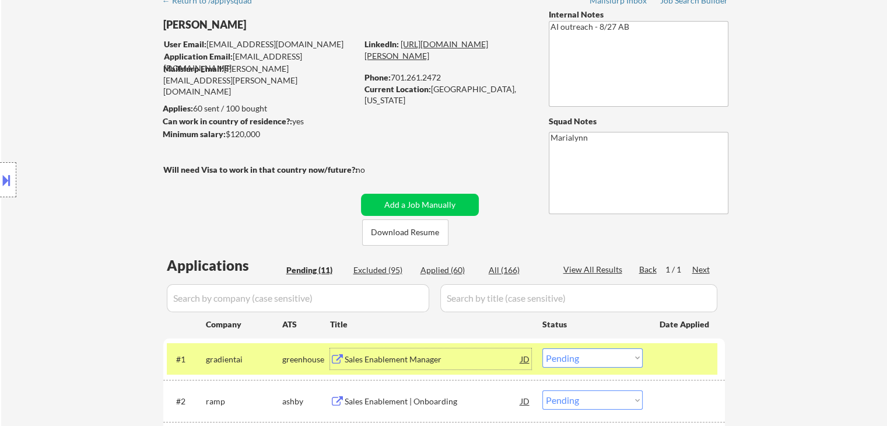
click at [446, 55] on link "[URL][DOMAIN_NAME][PERSON_NAME]" at bounding box center [427, 50] width 124 height 22
click at [584, 359] on select "Choose an option... Pending Applied Excluded (Questions) Excluded (Expired) Exc…" at bounding box center [592, 357] width 100 height 19
click at [542, 348] on select "Choose an option... Pending Applied Excluded (Questions) Excluded (Expired) Exc…" at bounding box center [592, 357] width 100 height 19
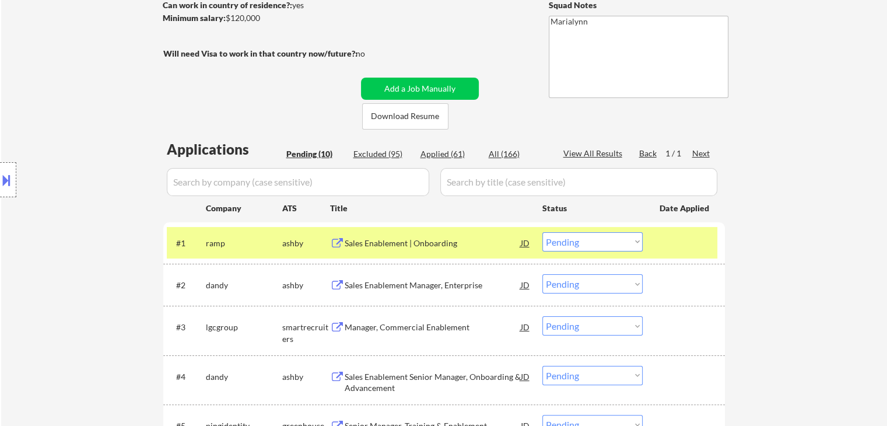
scroll to position [175, 0]
click at [437, 152] on div "Applied (61)" at bounding box center [449, 154] width 58 height 12
select select ""applied""
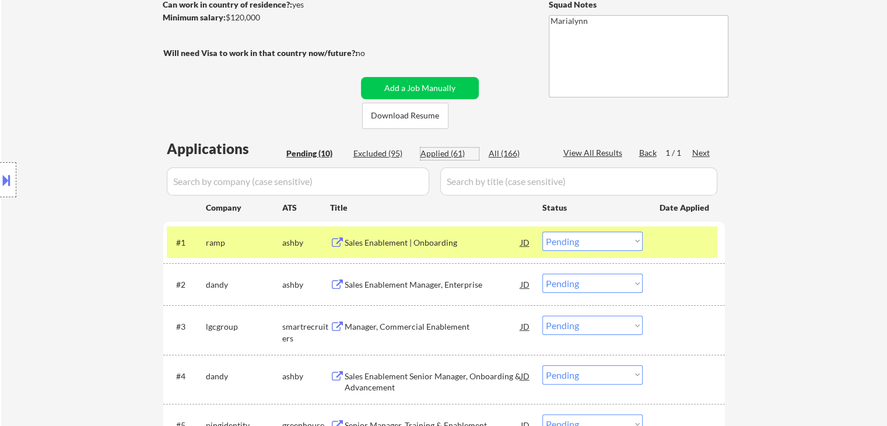
select select ""applied""
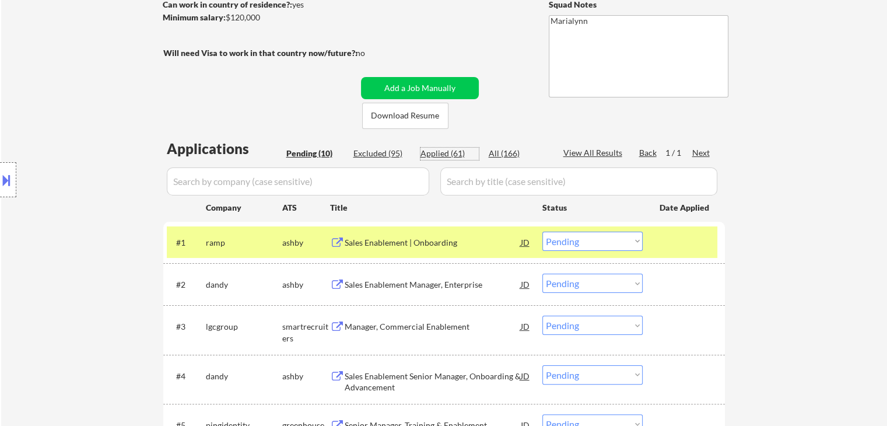
select select ""applied""
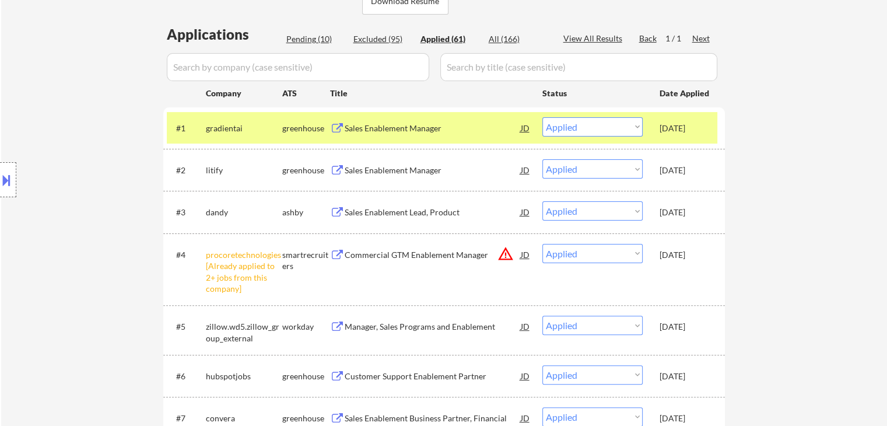
scroll to position [292, 0]
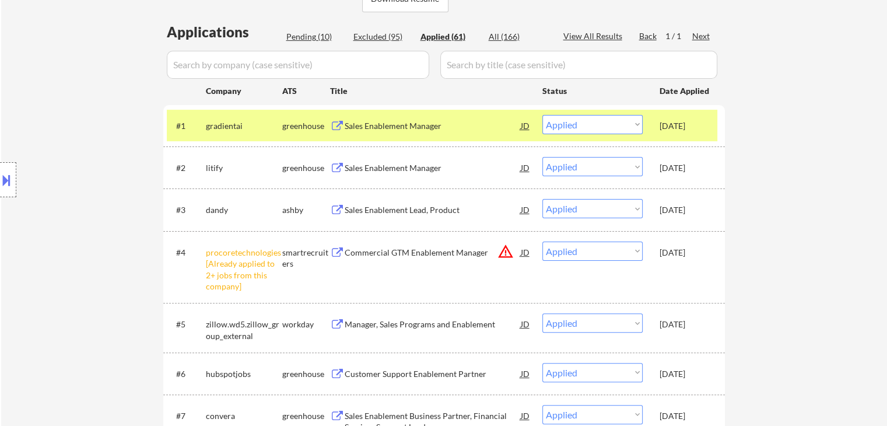
select select ""applied""
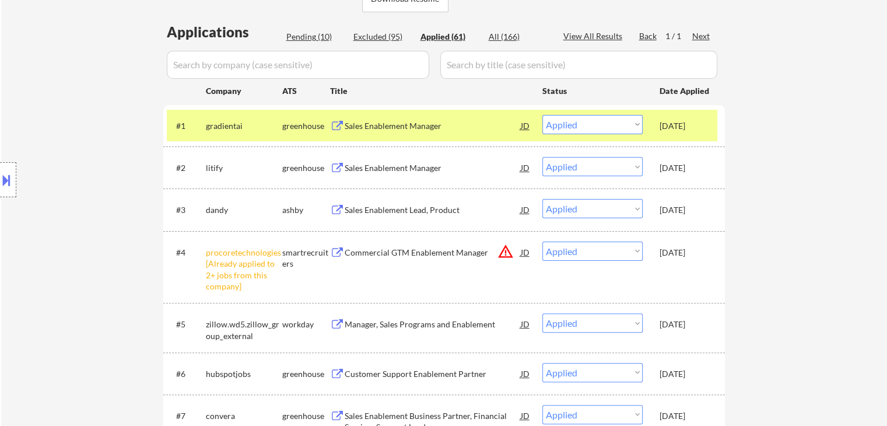
select select ""applied""
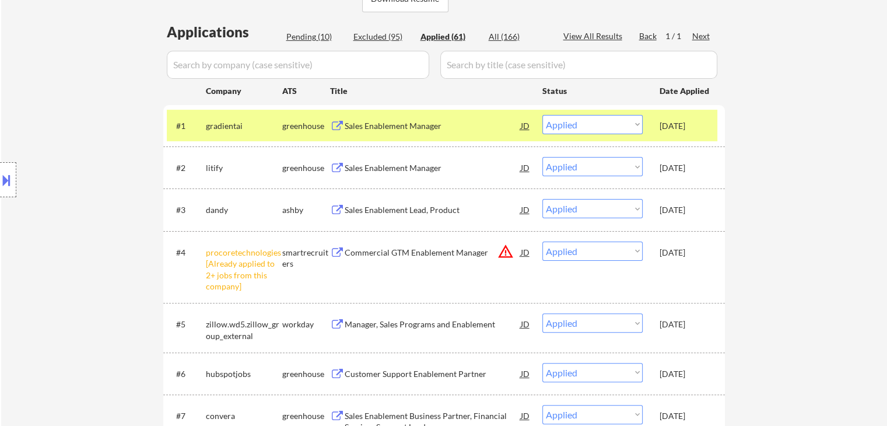
select select ""applied""
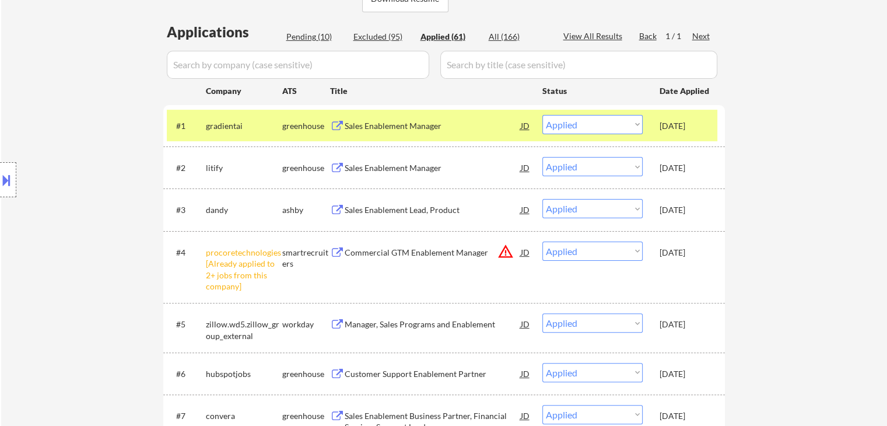
select select ""applied""
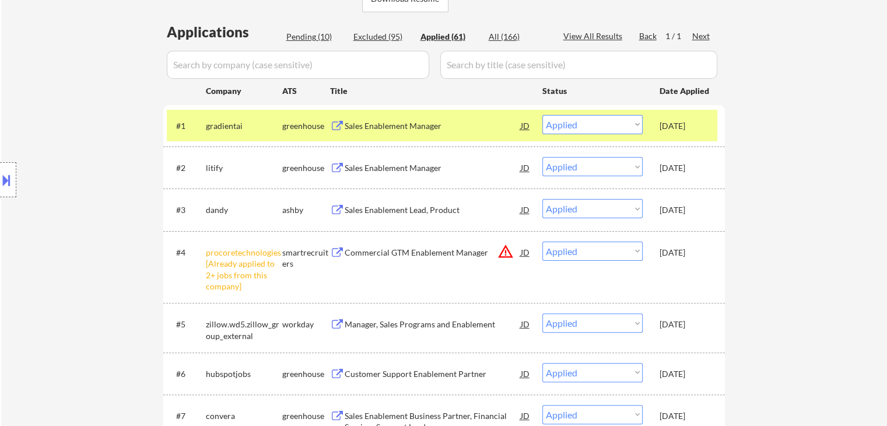
select select ""applied""
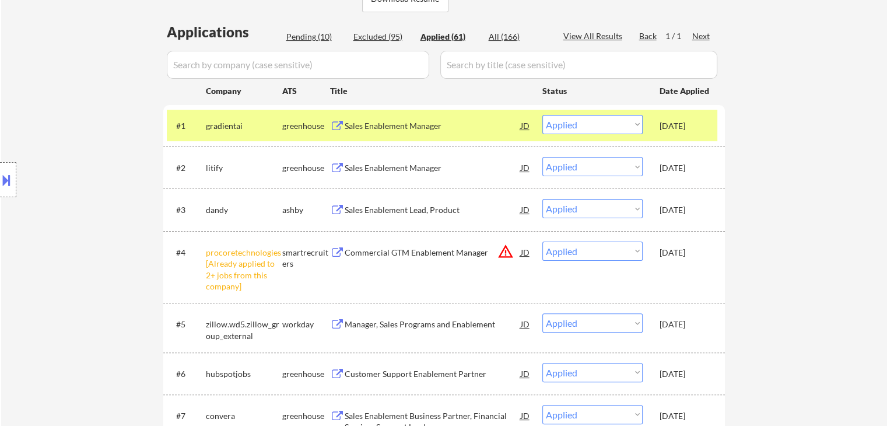
select select ""applied""
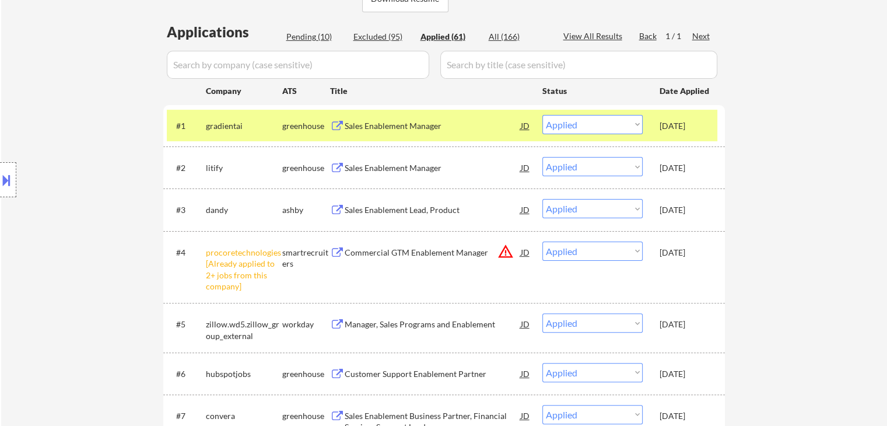
select select ""applied""
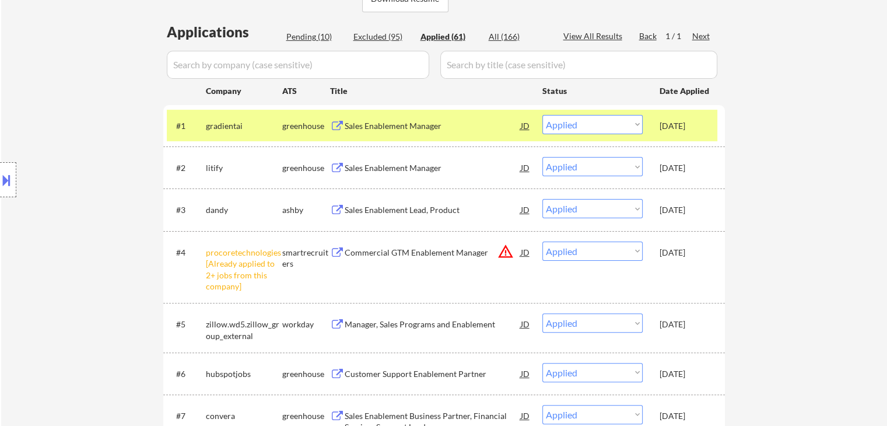
select select ""applied""
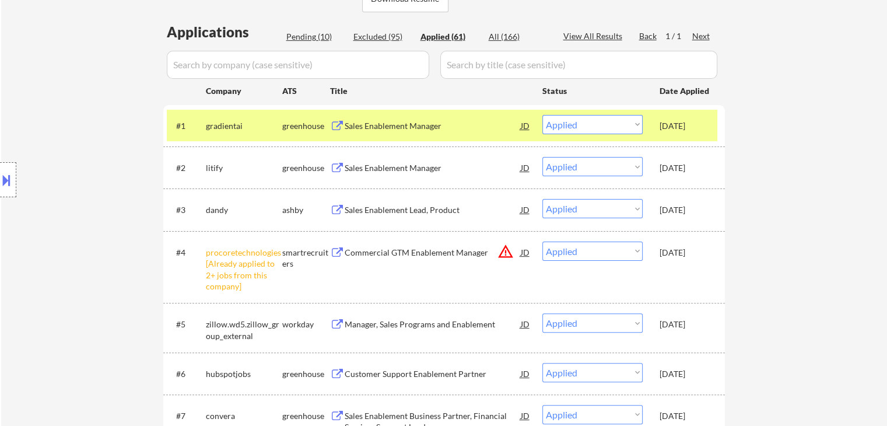
select select ""applied""
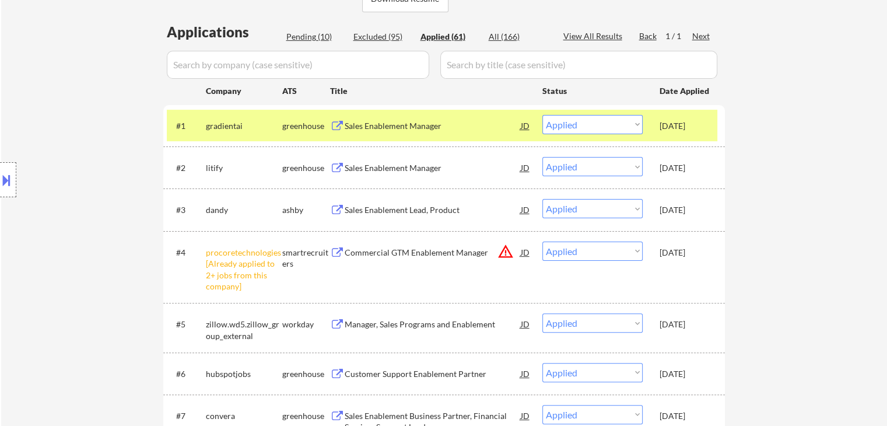
select select ""applied""
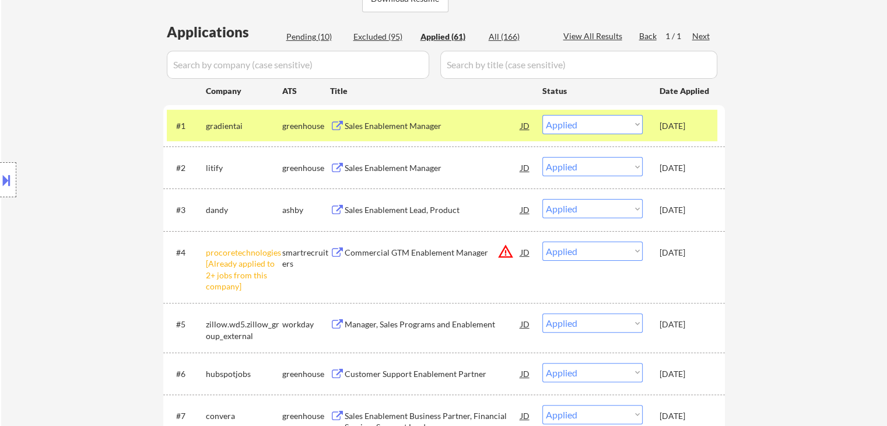
select select ""applied""
drag, startPoint x: 791, startPoint y: 136, endPoint x: 780, endPoint y: 136, distance: 10.5
